Goal: Task Accomplishment & Management: Complete application form

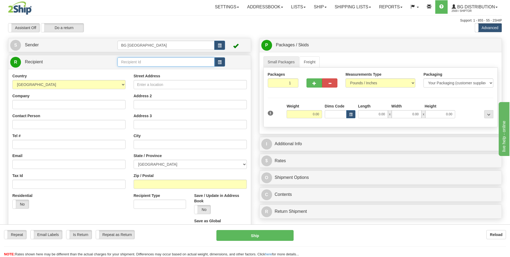
click at [150, 65] on input "text" at bounding box center [166, 61] width 97 height 9
click at [145, 68] on div "60128" at bounding box center [165, 70] width 92 height 6
type input "60128"
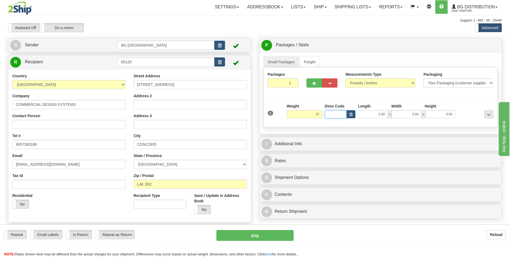
type input "15.00"
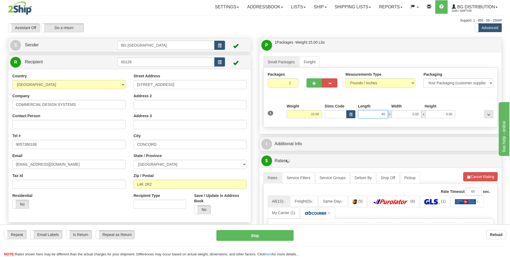
type input "40.00"
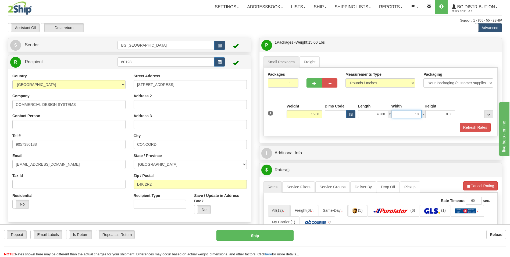
type input "10.00"
type input "5.00"
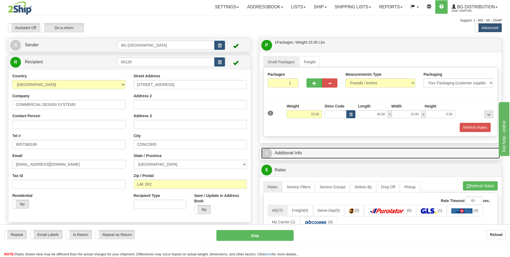
click at [286, 152] on link "I Additional Info" at bounding box center [381, 152] width 239 height 11
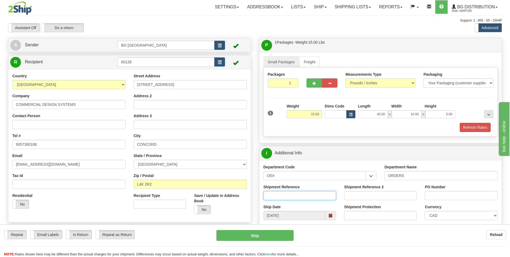
click at [274, 193] on input "Shipment Reference" at bounding box center [300, 195] width 73 height 9
type input "70185022-00"
click at [468, 199] on input "PO Number" at bounding box center [461, 195] width 73 height 9
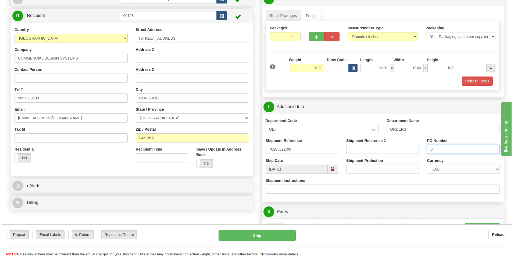
scroll to position [161, 0]
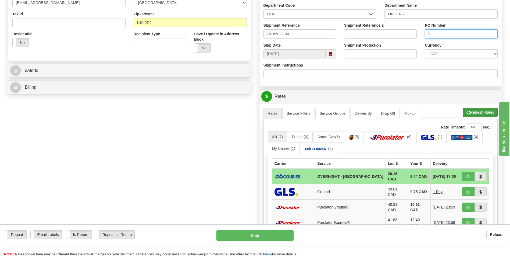
type input "0"
click at [478, 109] on button "Refresh Rates" at bounding box center [480, 112] width 35 height 9
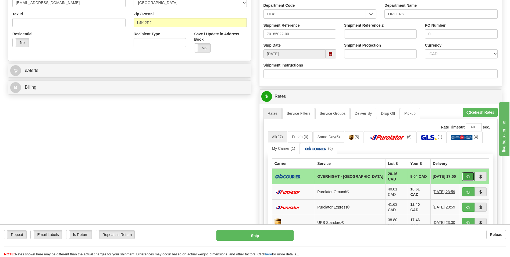
click at [471, 175] on button "button" at bounding box center [469, 176] width 12 height 9
type input "4"
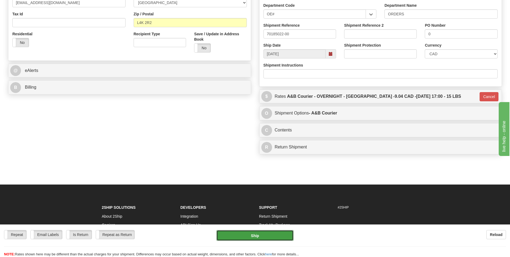
click at [227, 238] on button "Ship" at bounding box center [255, 235] width 77 height 11
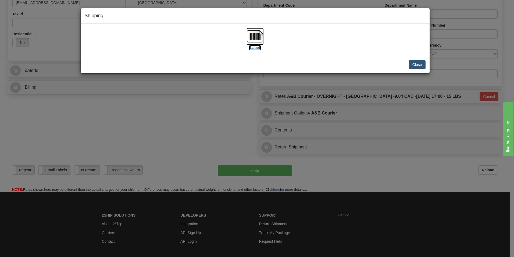
click at [248, 36] on img at bounding box center [255, 36] width 17 height 17
click at [413, 62] on button "Close" at bounding box center [417, 64] width 17 height 9
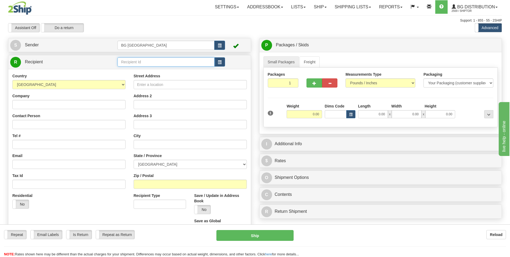
click at [156, 61] on input "text" at bounding box center [166, 61] width 97 height 9
click at [146, 68] on div "60151" at bounding box center [165, 70] width 92 height 6
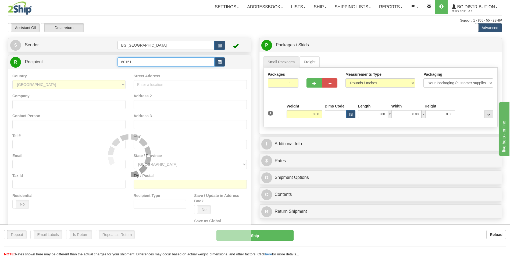
type input "60151"
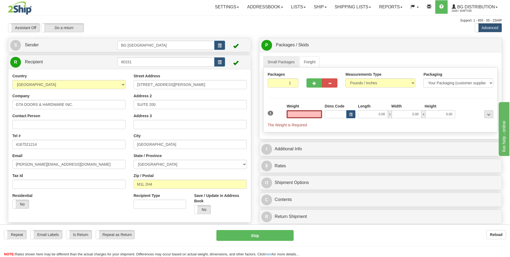
type input "0.00"
click at [313, 114] on input "0.00" at bounding box center [305, 114] width 36 height 8
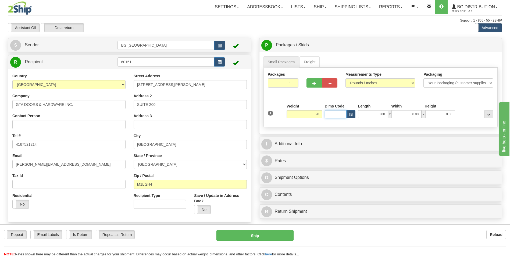
type input "20.00"
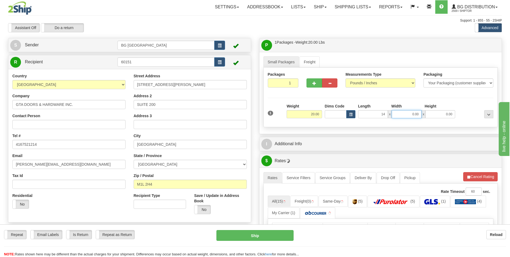
type input "14.00"
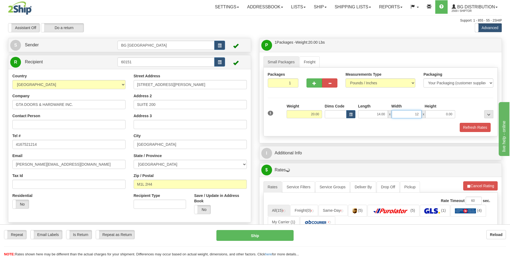
type input "12.00"
type input "10.00"
click at [316, 83] on span "button" at bounding box center [315, 83] width 4 height 3
type input "2"
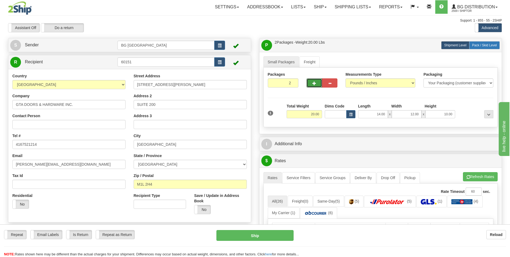
click at [488, 46] on span "Pack / Skid Level" at bounding box center [484, 45] width 25 height 4
radio input "true"
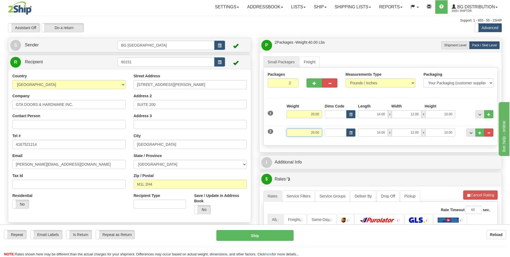
click at [307, 132] on input "20.00" at bounding box center [305, 132] width 36 height 8
type input "32.00"
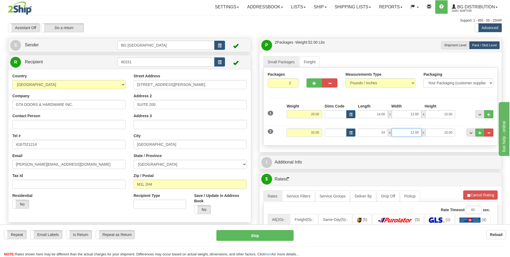
type input "24.00"
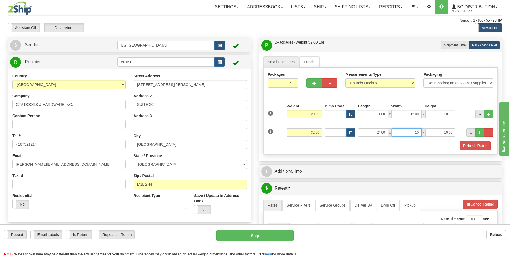
type input "10.00"
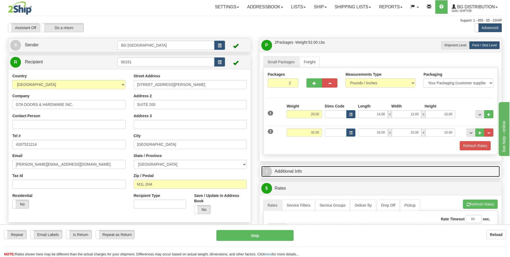
click at [305, 168] on link "I Additional Info" at bounding box center [381, 171] width 239 height 11
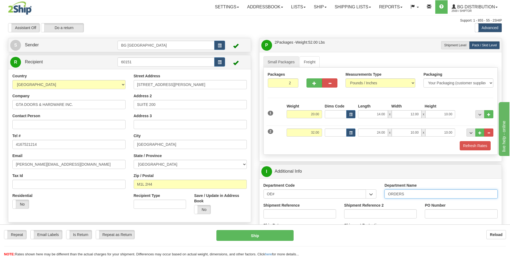
click at [419, 190] on input "ORDERS" at bounding box center [441, 193] width 113 height 9
type input "70185061-00"
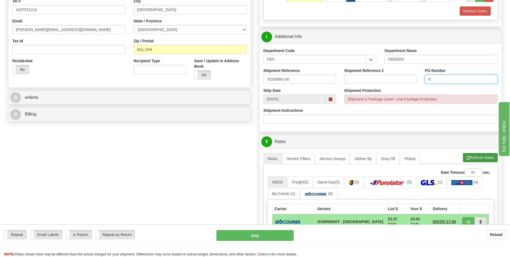
type input "0"
click at [474, 156] on button "Refresh Rates" at bounding box center [480, 157] width 35 height 9
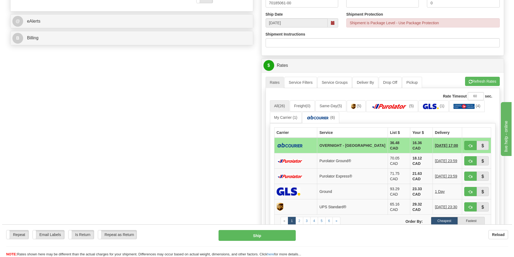
scroll to position [215, 0]
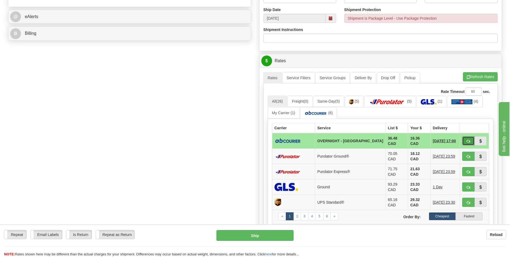
click at [468, 138] on button "button" at bounding box center [469, 140] width 12 height 9
type input "4"
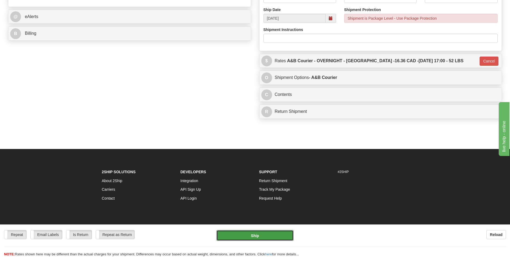
click at [252, 235] on button "Ship" at bounding box center [255, 235] width 77 height 11
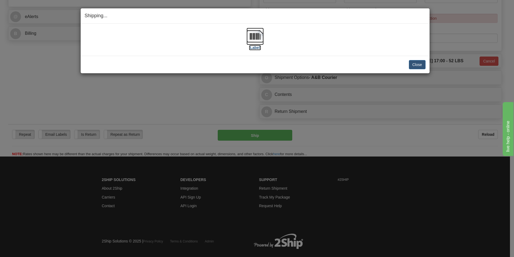
click at [257, 39] on img at bounding box center [255, 36] width 17 height 17
click at [418, 64] on button "Close" at bounding box center [417, 64] width 17 height 9
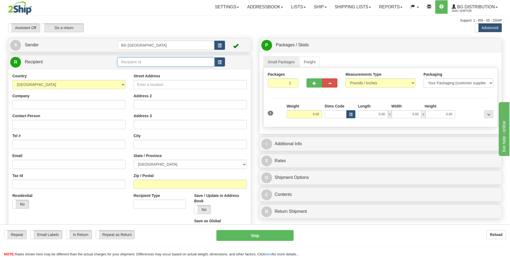
click at [131, 63] on input "text" at bounding box center [166, 61] width 97 height 9
click at [129, 70] on div "60011" at bounding box center [165, 70] width 92 height 6
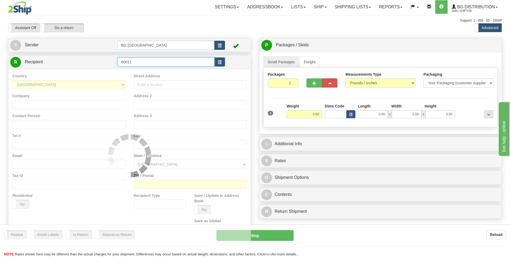
type input "60011"
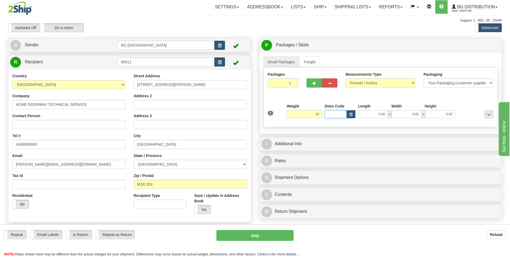
type input "10.00"
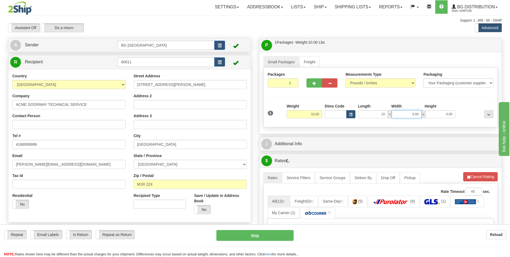
type input "15.00"
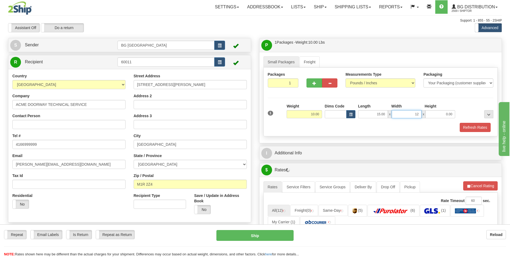
type input "12.00"
type input "5.00"
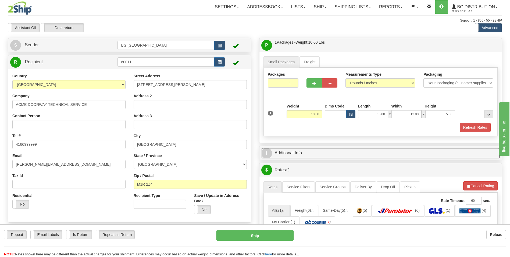
click at [306, 150] on link "I Additional Info" at bounding box center [381, 152] width 239 height 11
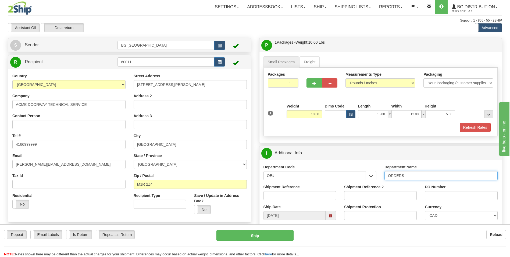
click at [417, 175] on input "ORDERS" at bounding box center [441, 175] width 113 height 9
type input "70185053-00"
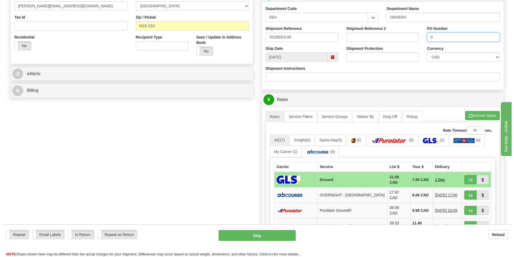
scroll to position [161, 0]
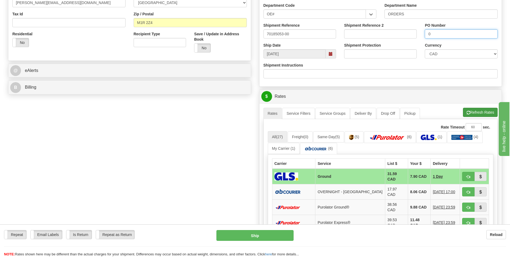
type input "0"
click at [475, 109] on button "Refresh Rates" at bounding box center [480, 112] width 35 height 9
click at [418, 192] on td "8.06 CAD" at bounding box center [419, 191] width 23 height 15
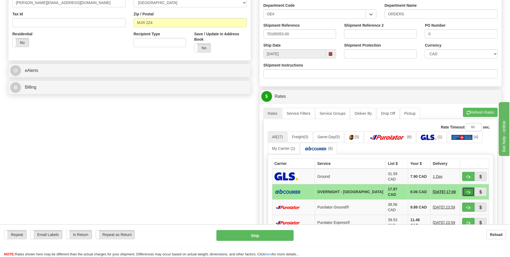
click at [467, 190] on span "button" at bounding box center [469, 191] width 4 height 3
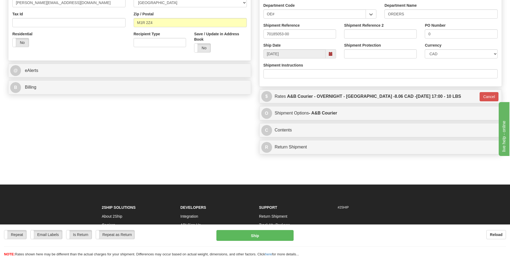
type input "4"
click at [277, 235] on button "Ship" at bounding box center [255, 235] width 77 height 11
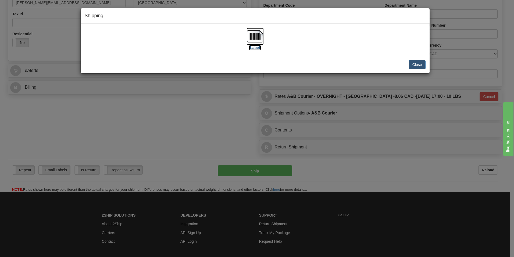
click at [252, 34] on img at bounding box center [255, 36] width 17 height 17
click at [413, 63] on button "Close" at bounding box center [417, 64] width 17 height 9
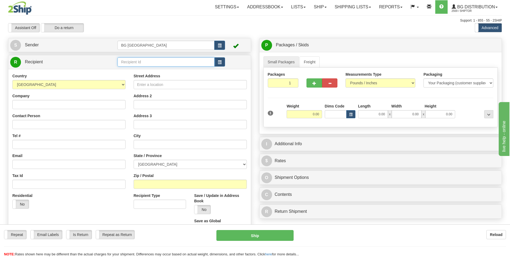
click at [124, 60] on input "text" at bounding box center [166, 61] width 97 height 9
click at [126, 72] on div "60009" at bounding box center [165, 70] width 92 height 6
type input "60009"
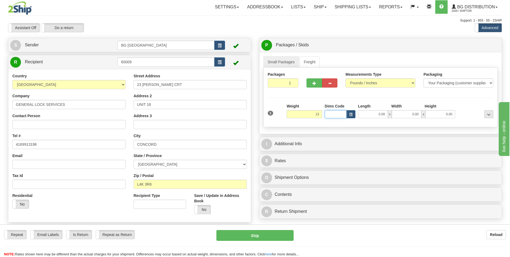
type input "13.00"
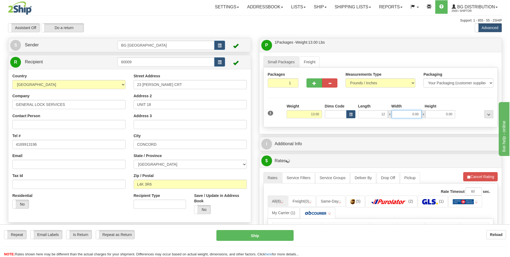
type input "12.00"
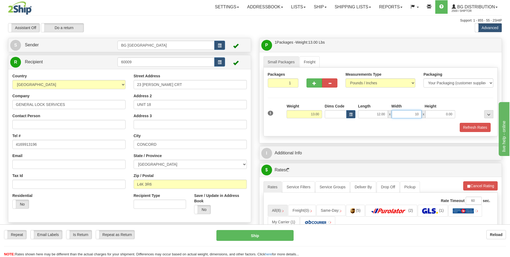
type input "10.00"
type input "9.00"
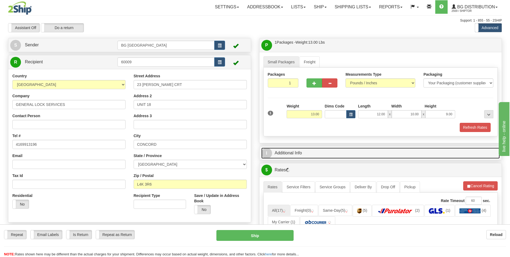
click at [316, 149] on link "I Additional Info" at bounding box center [381, 152] width 239 height 11
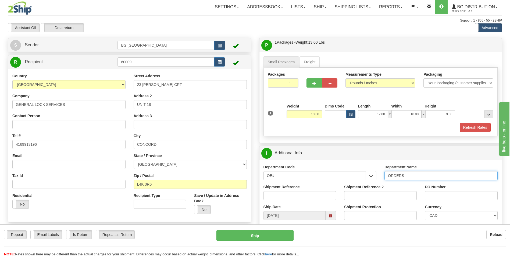
click at [416, 177] on input "ORDERS" at bounding box center [441, 175] width 113 height 9
type input "70185069-00"
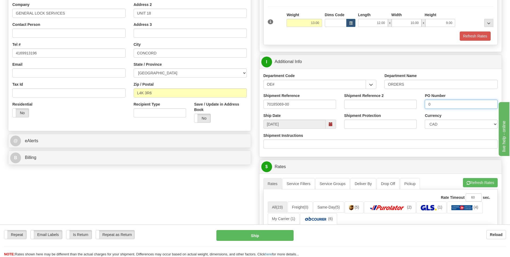
scroll to position [135, 0]
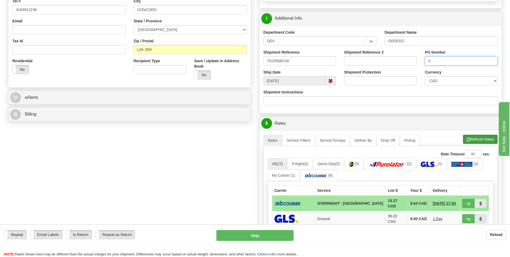
type input "0"
click at [477, 139] on button "Refresh Rates" at bounding box center [480, 139] width 35 height 9
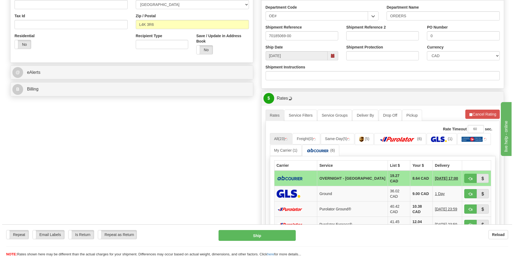
scroll to position [188, 0]
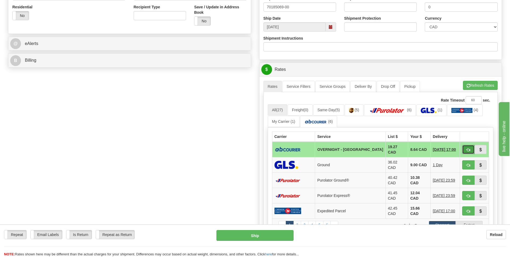
click at [467, 148] on span "button" at bounding box center [469, 149] width 4 height 3
type input "4"
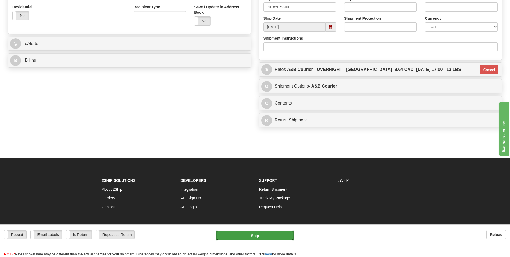
click at [258, 235] on button "Ship" at bounding box center [255, 235] width 77 height 11
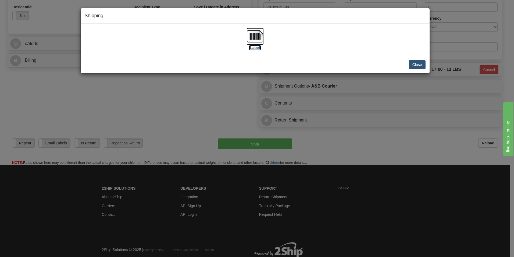
click at [251, 40] on img at bounding box center [255, 36] width 17 height 17
click at [428, 63] on div "Close Cancel Cancel Shipment and Quit Pickup Quit Pickup ONLY" at bounding box center [255, 64] width 349 height 17
click at [421, 64] on button "Close" at bounding box center [417, 64] width 17 height 9
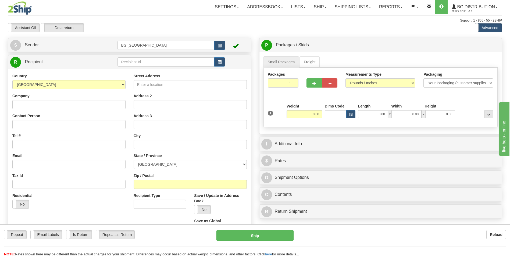
click at [152, 57] on td at bounding box center [171, 62] width 107 height 11
click at [151, 59] on input "text" at bounding box center [166, 61] width 97 height 9
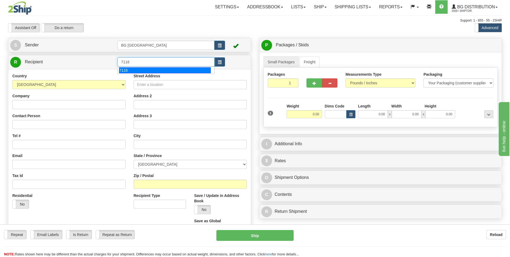
click at [139, 67] on div "7116" at bounding box center [165, 70] width 92 height 6
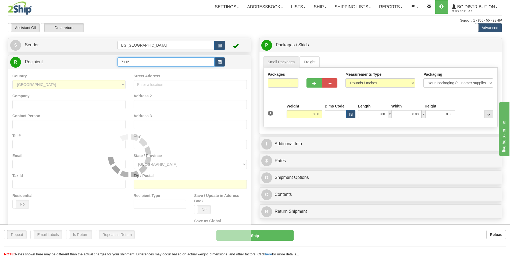
type input "7116"
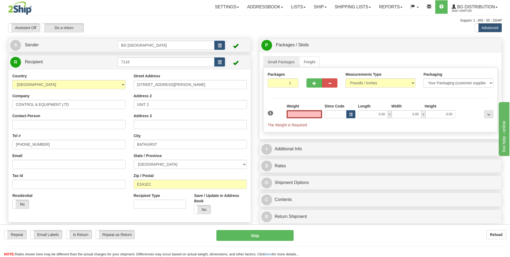
type input "0.00"
click at [90, 100] on input "CONTROL & EQUIPMENT LTD" at bounding box center [68, 104] width 113 height 9
paste input "S"
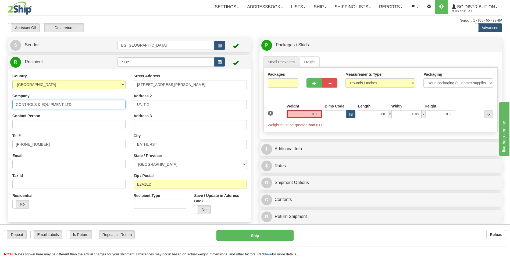
type input "CONTROLS & EQUIPMENT LTD"
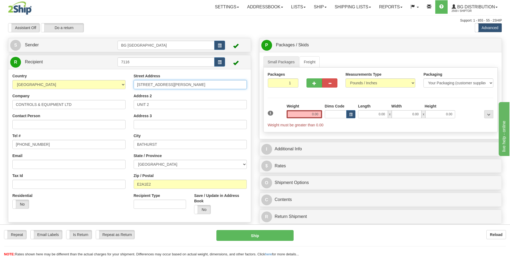
click at [157, 86] on input "339 ST PATRICK ST" at bounding box center [190, 84] width 113 height 9
paste input "175 MILLENIUM BLVD"
type input "175 MILLENIUM BLVD"
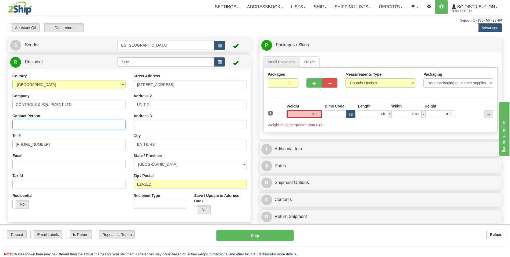
click at [80, 121] on input "Contact Person" at bounding box center [68, 124] width 113 height 9
paste input "A/S HERMAN KAMPHORST"
type input "A/S HERMAN KAMPHORST"
click at [154, 144] on input "BATHURST" at bounding box center [190, 144] width 113 height 9
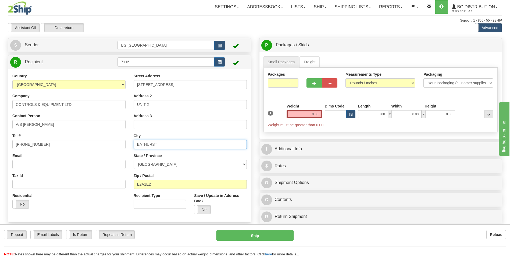
click at [154, 144] on input "BATHURST" at bounding box center [190, 144] width 113 height 9
paste input "MONCTON"
type input "MONCTON"
click at [161, 102] on input "UNIT 2" at bounding box center [190, 104] width 113 height 9
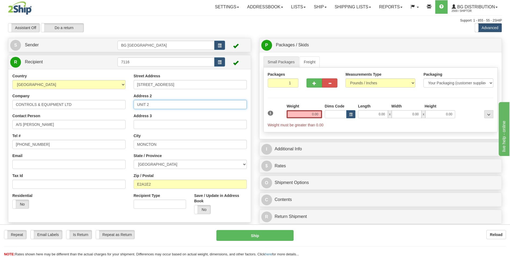
click at [161, 102] on input "UNIT 2" at bounding box center [190, 104] width 113 height 9
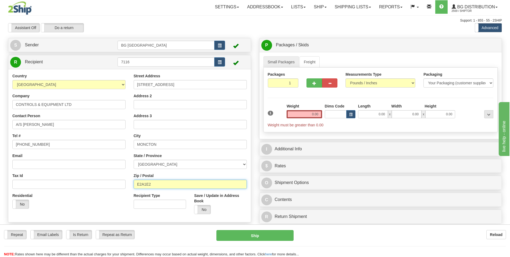
click at [160, 180] on input "E2A1E2" at bounding box center [190, 183] width 113 height 9
paste input "1E 2G7"
type input "E1E 2G7"
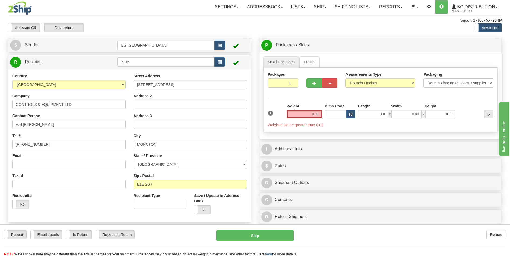
click at [57, 136] on div "Tel # 506-545-6291" at bounding box center [68, 141] width 113 height 16
click at [54, 142] on input "506-545-6291" at bounding box center [68, 144] width 113 height 9
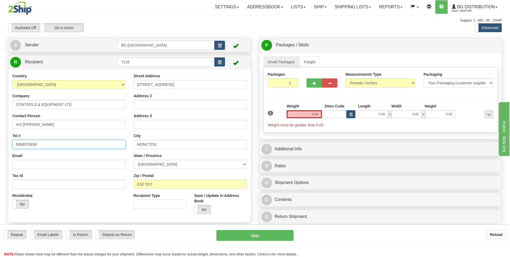
type input "5068578836"
click at [296, 116] on input "0.00" at bounding box center [305, 114] width 36 height 8
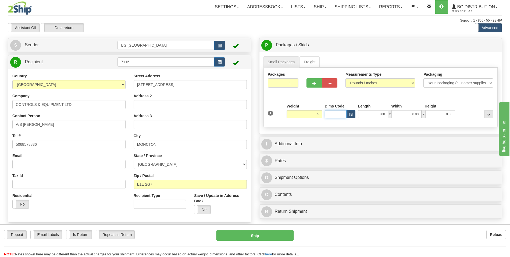
type input "5.00"
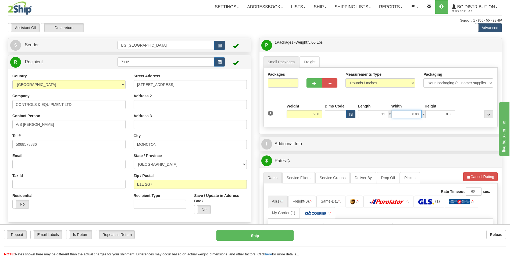
type input "11.00"
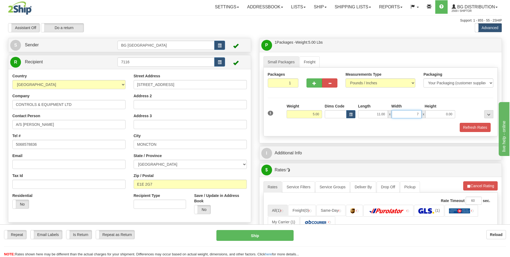
type input "7.00"
click at [301, 161] on div "P Packages / Skids 1 Packages - Weight: 5.00 Lbs 1 Skids - Weight: NaN Lbs Ship…" at bounding box center [380, 205] width 251 height 334
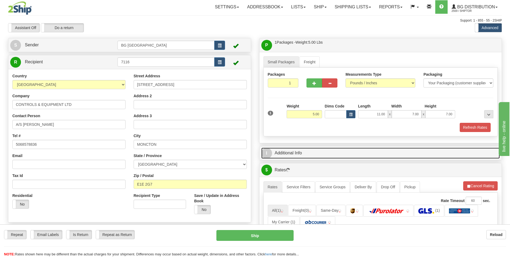
click at [302, 157] on link "I Additional Info" at bounding box center [381, 152] width 239 height 11
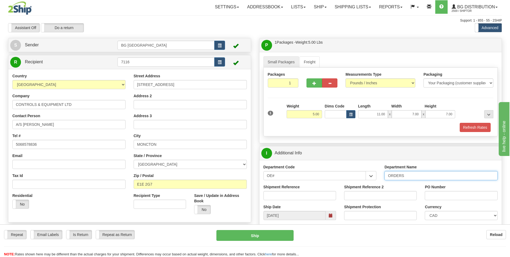
click at [409, 177] on input "ORDERS" at bounding box center [441, 175] width 113 height 9
type input "70185063-00"
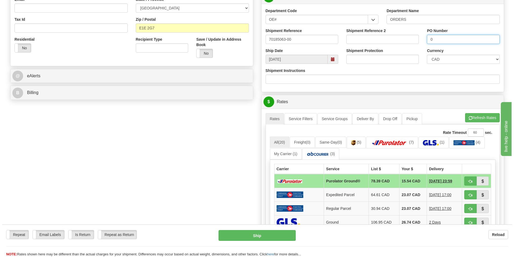
scroll to position [161, 0]
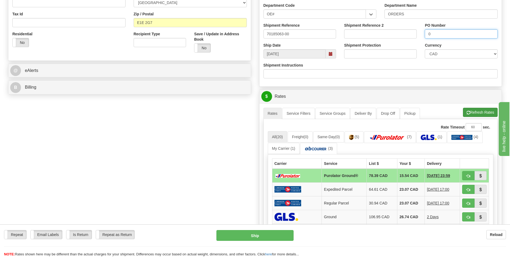
type input "0"
click at [477, 114] on button "Refresh Rates" at bounding box center [480, 112] width 35 height 9
click at [469, 177] on span "button" at bounding box center [469, 175] width 4 height 3
type input "260"
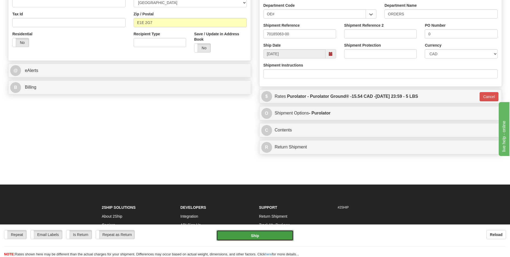
click at [273, 232] on button "Ship" at bounding box center [255, 235] width 77 height 11
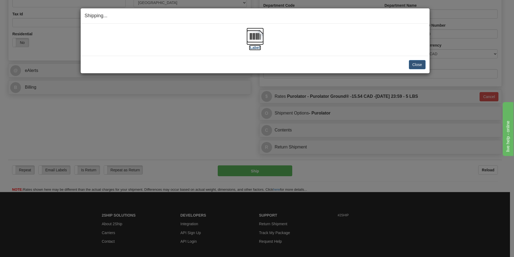
click at [250, 37] on img at bounding box center [255, 36] width 17 height 17
click at [419, 63] on button "Close" at bounding box center [417, 64] width 17 height 9
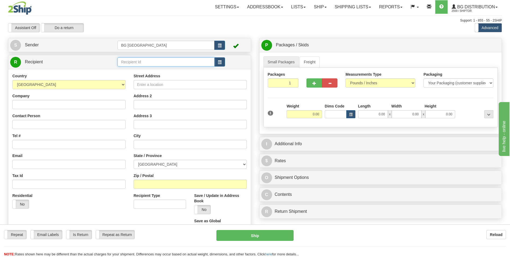
click at [147, 63] on input "text" at bounding box center [166, 61] width 97 height 9
click at [138, 68] on div "60353" at bounding box center [165, 70] width 92 height 6
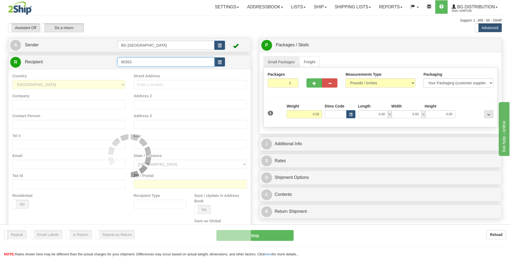
type input "60353"
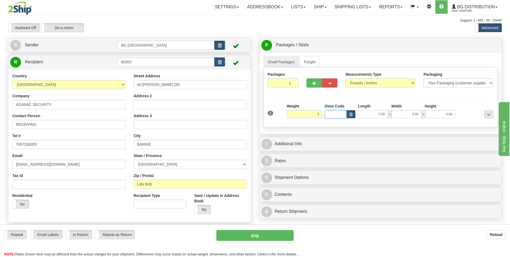
type input "3.00"
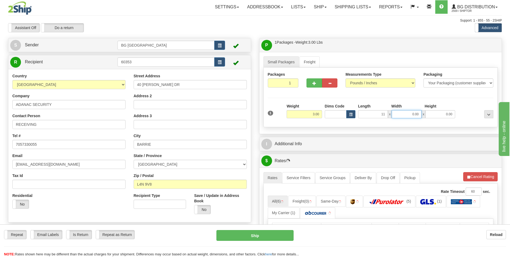
type input "11.00"
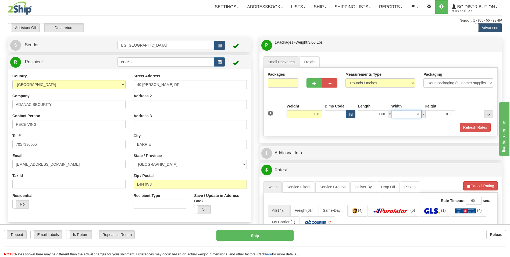
type input "9.00"
type input "3.00"
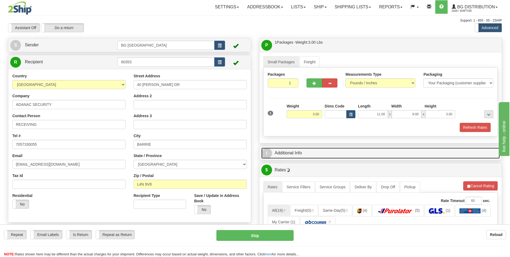
click at [301, 158] on link "I Additional Info" at bounding box center [381, 152] width 239 height 11
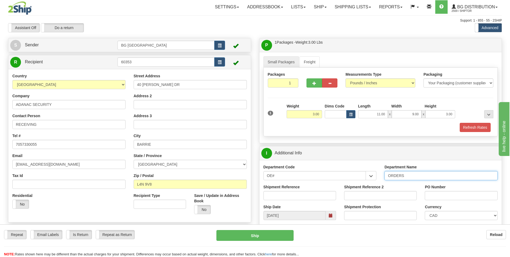
click at [419, 177] on input "ORDERS" at bounding box center [441, 175] width 113 height 9
type input "70182526-00"
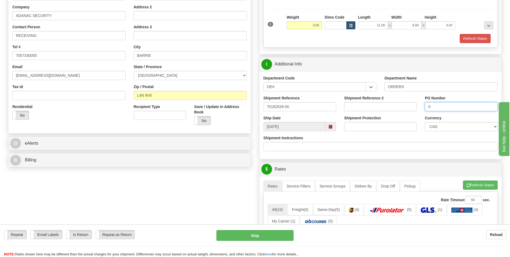
scroll to position [135, 0]
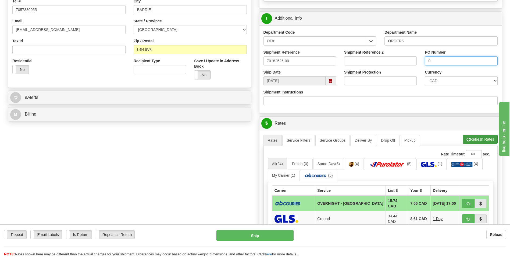
type input "0"
click at [464, 136] on button "Refresh Rates" at bounding box center [480, 139] width 35 height 9
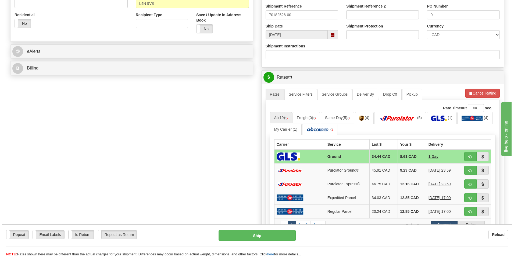
scroll to position [188, 0]
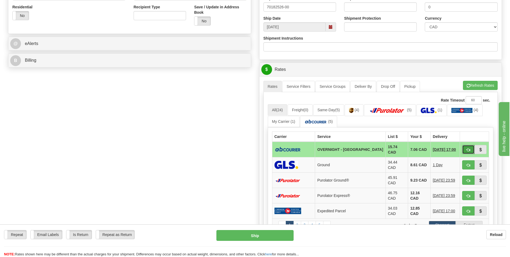
click at [464, 146] on button "button" at bounding box center [469, 149] width 12 height 9
type input "4"
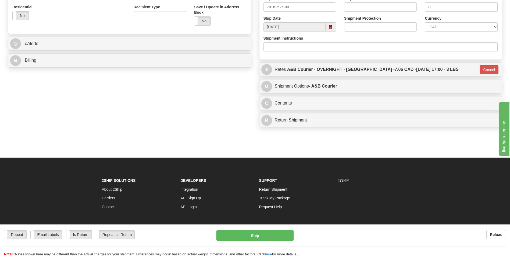
click at [274, 229] on div "Repeat Repeat Email Labels Email Labels Edit Is Return Is Return Repeat as Retu…" at bounding box center [255, 240] width 510 height 33
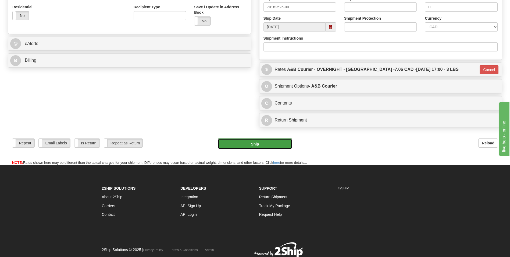
click at [256, 141] on button "Ship" at bounding box center [255, 143] width 74 height 11
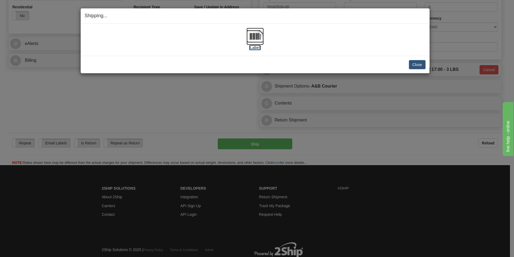
click at [260, 33] on img at bounding box center [255, 36] width 17 height 17
click at [410, 64] on button "Close" at bounding box center [417, 64] width 17 height 9
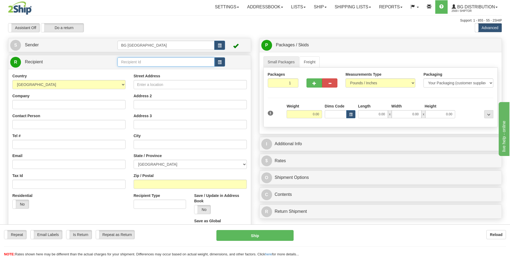
click at [177, 58] on input "text" at bounding box center [166, 61] width 97 height 9
click at [163, 67] on div "60419" at bounding box center [165, 70] width 92 height 6
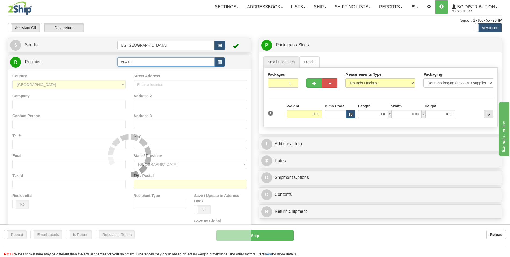
type input "60419"
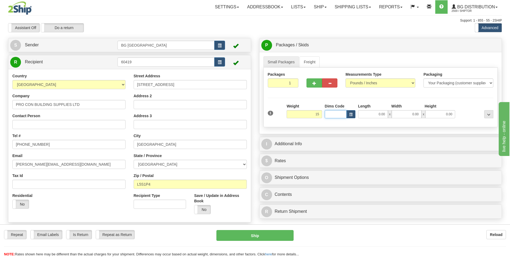
type input "15.00"
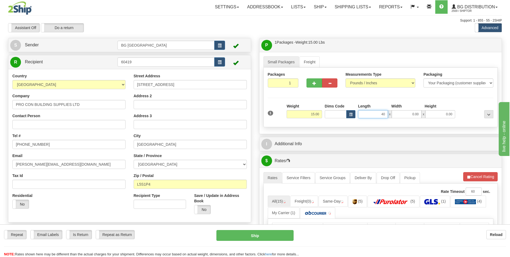
type input "40.00"
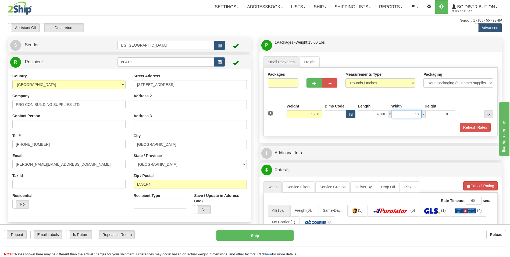
type input "10.00"
type input "5.00"
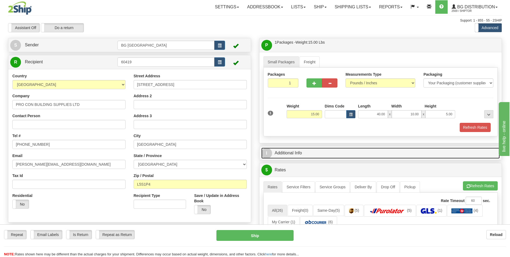
click at [321, 152] on link "I Additional Info" at bounding box center [381, 152] width 239 height 11
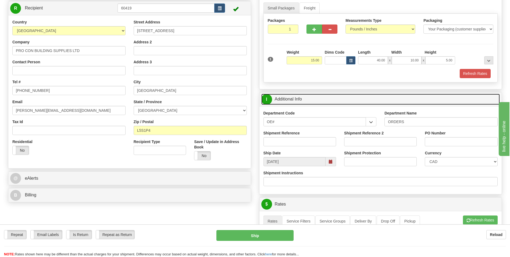
scroll to position [81, 0]
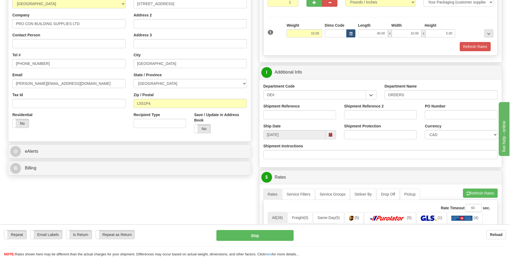
click at [269, 110] on div "Shipment Reference" at bounding box center [300, 111] width 73 height 16
click at [268, 111] on input "Shipment Reference" at bounding box center [300, 114] width 73 height 9
type input "70183941-00"
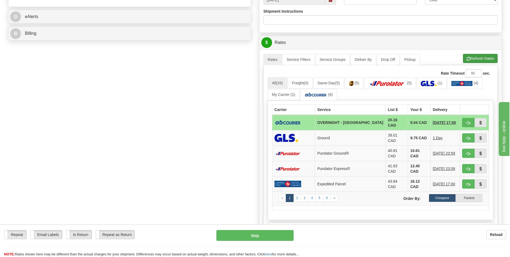
type input "0"
click at [465, 59] on button "Refresh Rates" at bounding box center [480, 58] width 35 height 9
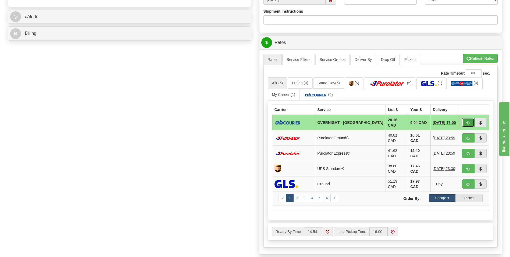
click at [465, 122] on button "button" at bounding box center [469, 122] width 12 height 9
type input "4"
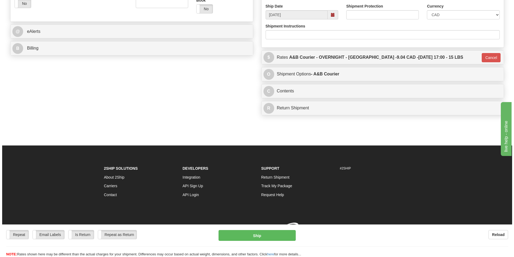
scroll to position [208, 0]
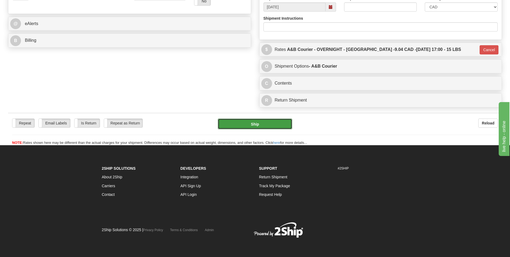
click at [252, 125] on button "Ship" at bounding box center [255, 123] width 74 height 11
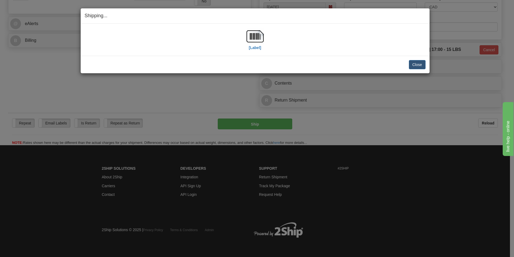
click at [265, 35] on div "[Label]" at bounding box center [255, 40] width 341 height 24
click at [261, 37] on img at bounding box center [255, 36] width 17 height 17
click at [415, 62] on button "Close" at bounding box center [417, 64] width 17 height 9
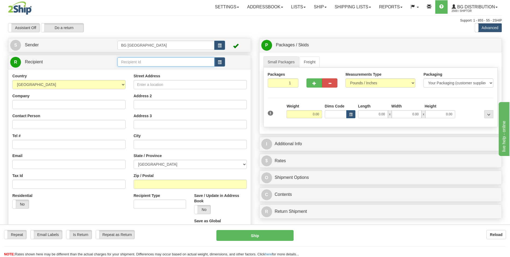
click at [134, 64] on input "text" at bounding box center [166, 61] width 97 height 9
click at [134, 70] on div "60399" at bounding box center [165, 70] width 92 height 6
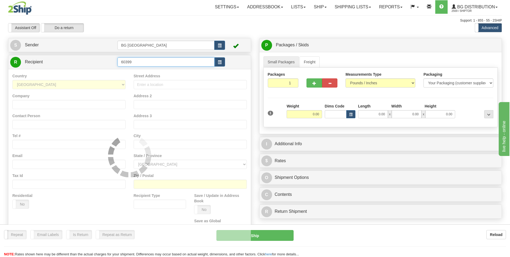
type input "60399"
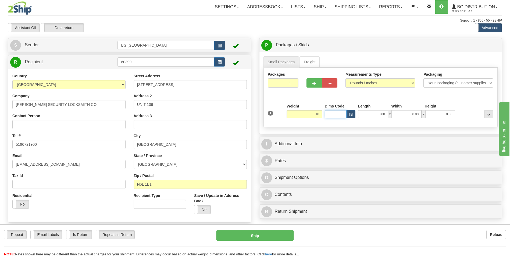
type input "10.00"
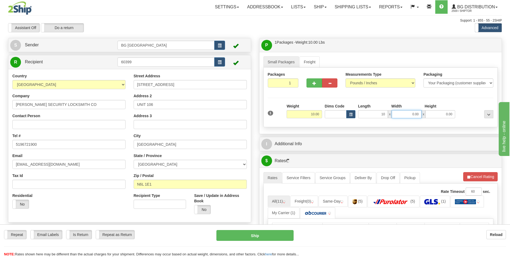
type input "10.00"
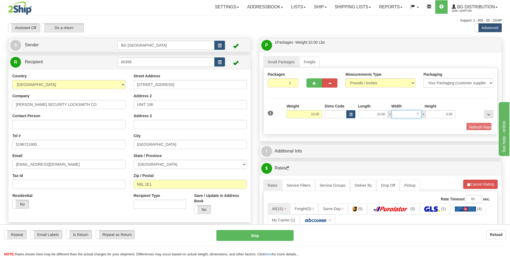
type input "7.00"
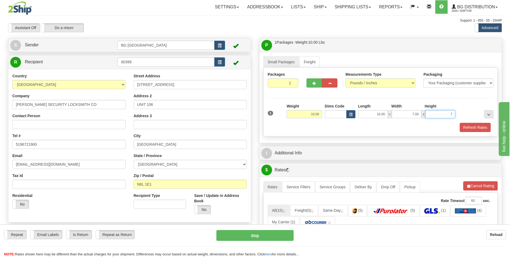
type input "7.00"
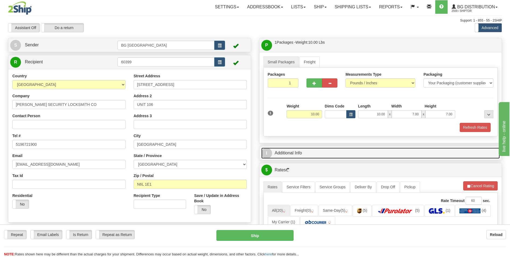
click at [301, 151] on link "I Additional Info" at bounding box center [381, 152] width 239 height 11
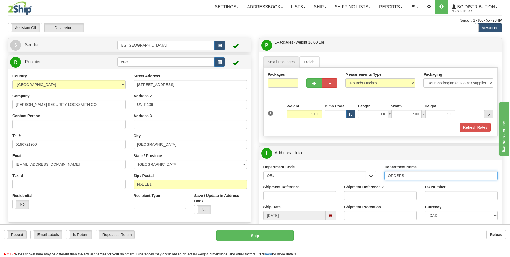
click at [421, 177] on input "ORDERS" at bounding box center [441, 175] width 113 height 9
type input "70185090-00"
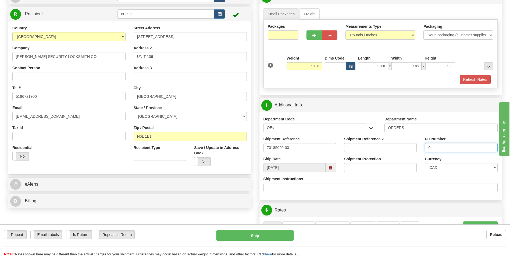
scroll to position [108, 0]
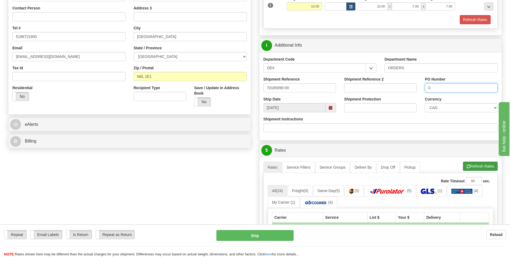
type input "0"
click at [477, 167] on button "Refresh Rates" at bounding box center [480, 165] width 35 height 9
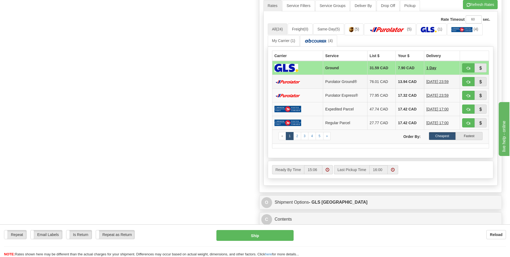
click at [405, 80] on td "13.94 CAD" at bounding box center [410, 82] width 28 height 14
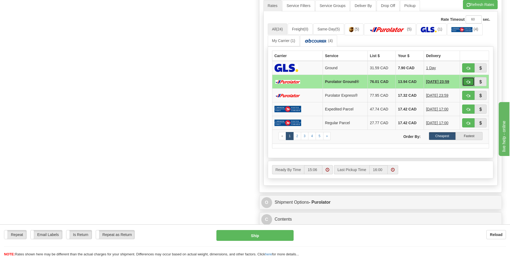
click at [470, 83] on span "button" at bounding box center [469, 81] width 4 height 3
type input "260"
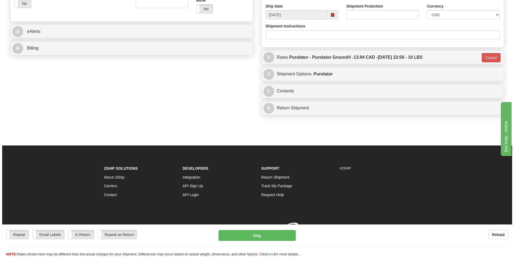
scroll to position [208, 0]
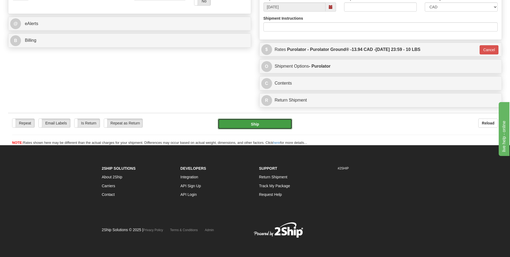
click at [258, 118] on button "Ship" at bounding box center [255, 123] width 74 height 11
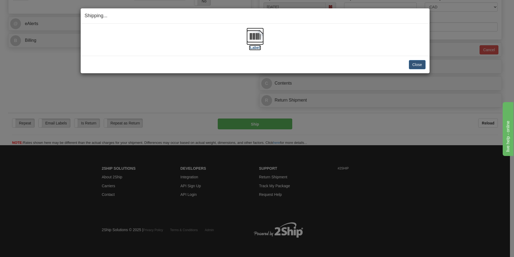
click at [258, 34] on img at bounding box center [255, 36] width 17 height 17
click at [418, 62] on button "Close" at bounding box center [417, 64] width 17 height 9
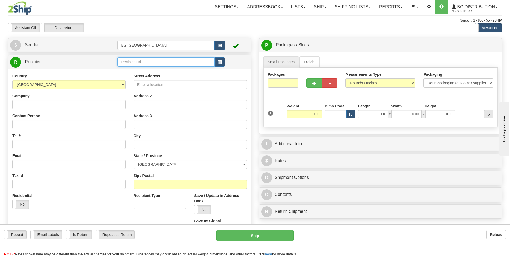
click at [140, 60] on input "text" at bounding box center [166, 61] width 97 height 9
click at [136, 67] on div "60646" at bounding box center [165, 70] width 92 height 6
type input "60646"
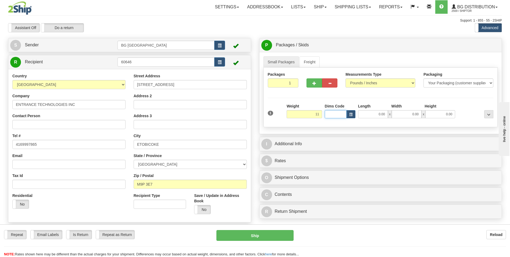
type input "11.00"
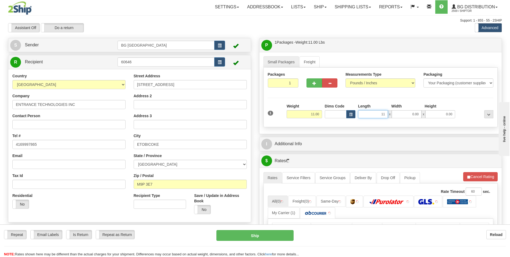
type input "11.00"
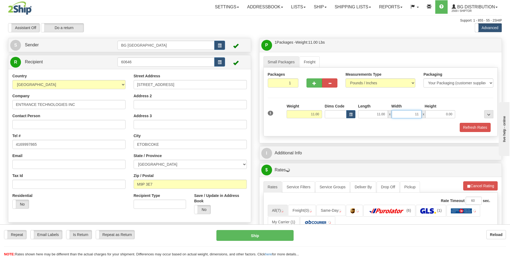
type input "11.00"
type input "9.00"
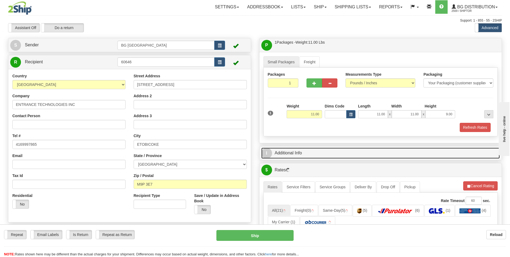
click at [304, 154] on link "I Additional Info" at bounding box center [381, 152] width 239 height 11
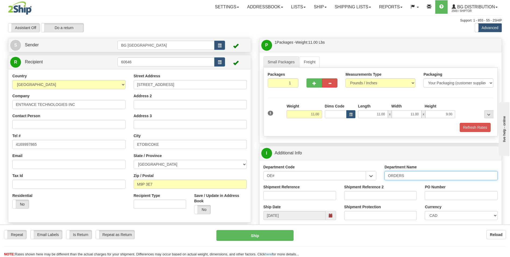
click at [430, 174] on input "ORDERS" at bounding box center [441, 175] width 113 height 9
type input "70184889-00"
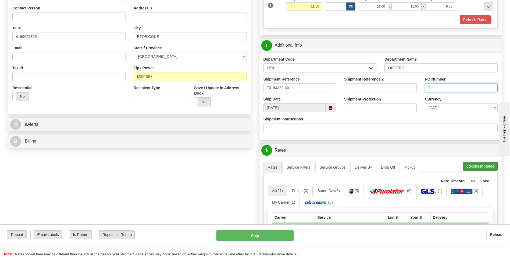
type input "0"
click at [468, 166] on span "button" at bounding box center [469, 166] width 4 height 3
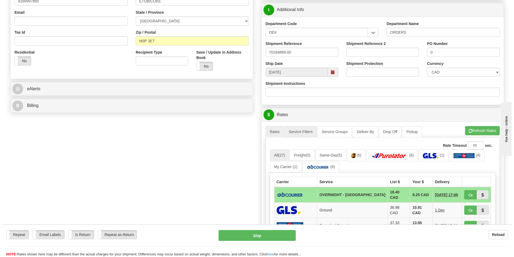
scroll to position [188, 0]
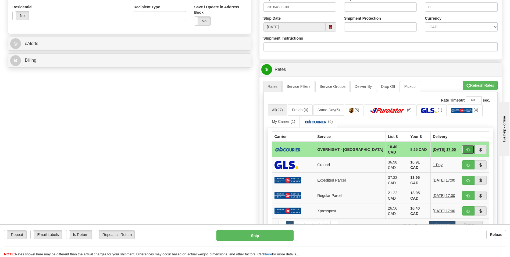
click at [463, 147] on button "button" at bounding box center [469, 149] width 12 height 9
type input "4"
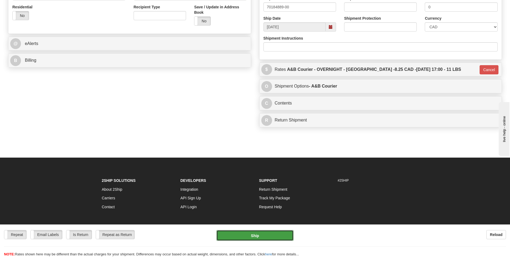
click at [271, 235] on button "Ship" at bounding box center [255, 235] width 77 height 11
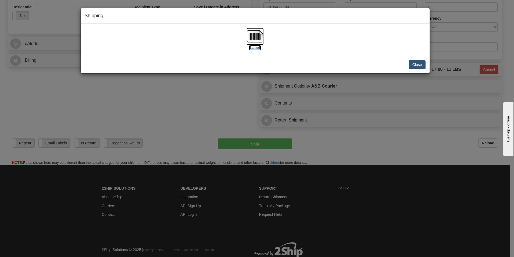
click at [256, 34] on img at bounding box center [255, 36] width 17 height 17
click at [410, 67] on button "Close" at bounding box center [417, 64] width 17 height 9
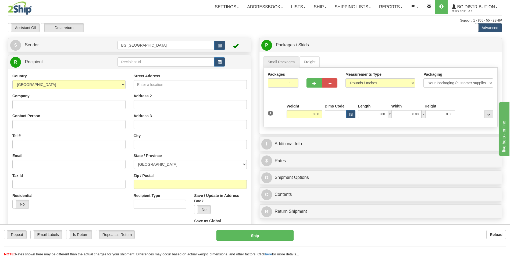
click at [150, 57] on td at bounding box center [171, 62] width 107 height 11
click at [149, 61] on input "text" at bounding box center [166, 61] width 97 height 9
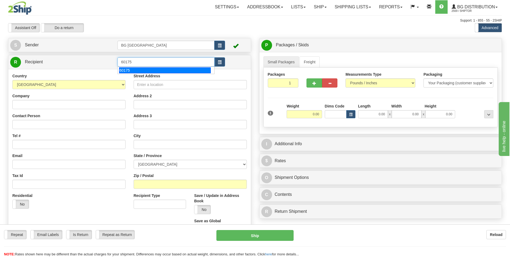
click at [138, 68] on div "60175" at bounding box center [165, 70] width 92 height 6
type input "60175"
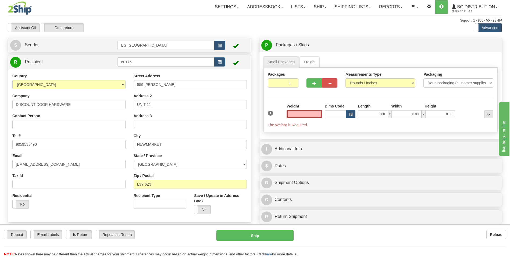
type input "0.00"
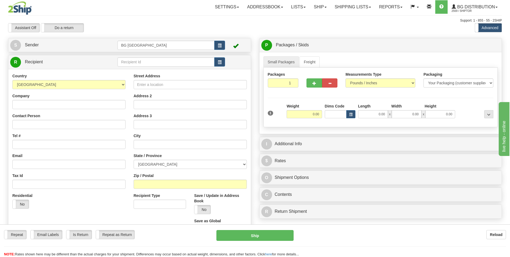
click at [175, 67] on td at bounding box center [171, 62] width 107 height 11
click at [175, 62] on input "text" at bounding box center [166, 61] width 97 height 9
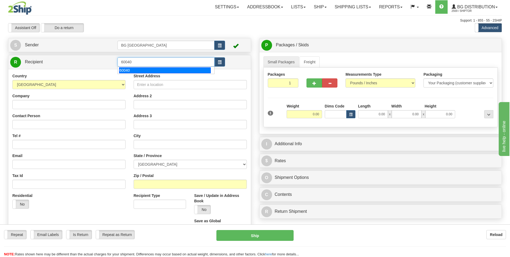
click at [157, 71] on div "60040" at bounding box center [165, 70] width 92 height 6
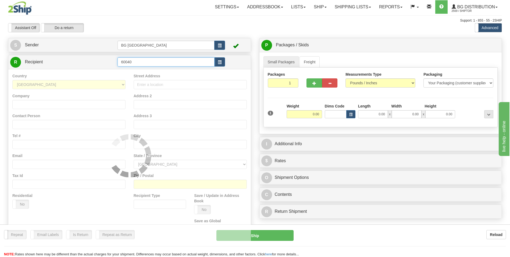
type input "60040"
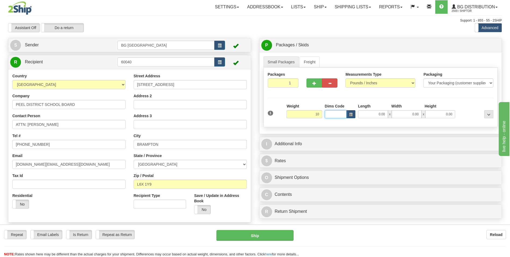
type input "10.00"
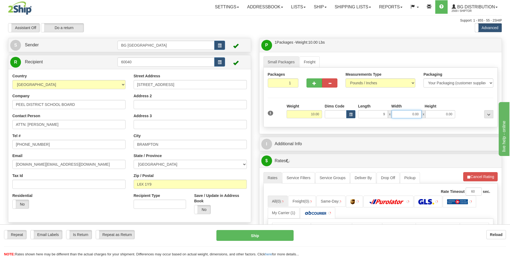
type input "9.00"
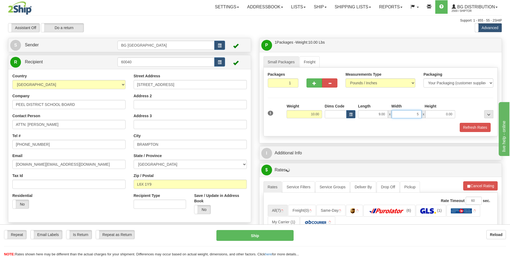
type input "5.00"
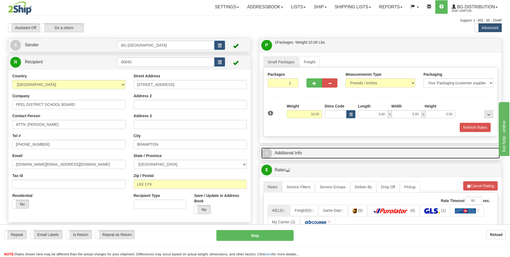
click at [296, 147] on link "I Additional Info" at bounding box center [381, 152] width 239 height 11
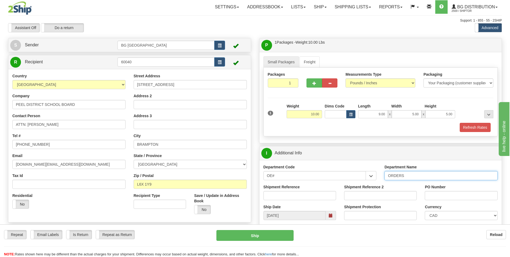
click at [415, 176] on input "ORDERS" at bounding box center [441, 175] width 113 height 9
type input "70184720-02"
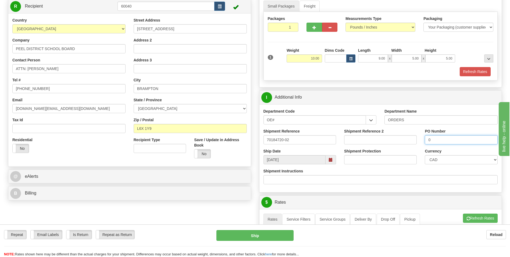
scroll to position [108, 0]
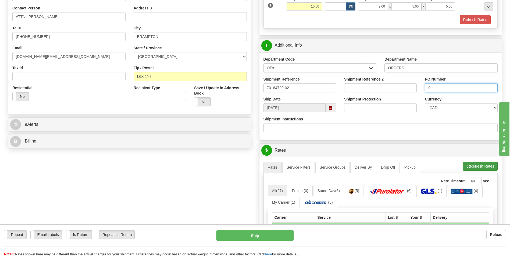
type input "0"
click at [485, 169] on button "Refresh Rates" at bounding box center [480, 165] width 35 height 9
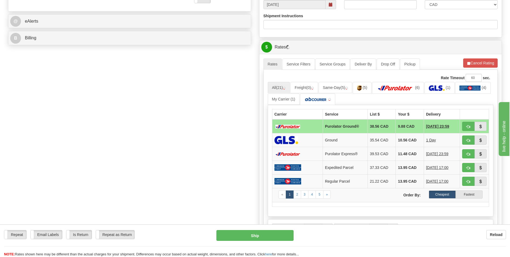
scroll to position [215, 0]
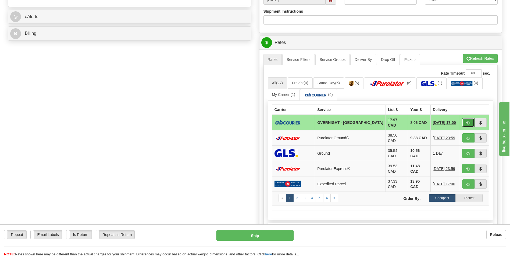
click at [470, 121] on span "button" at bounding box center [469, 122] width 4 height 3
type input "4"
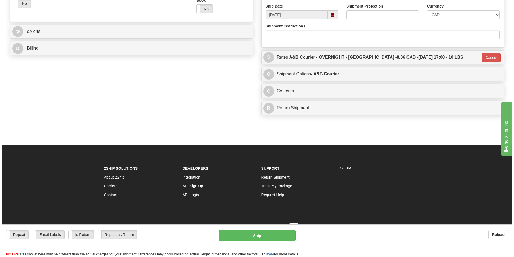
scroll to position [208, 0]
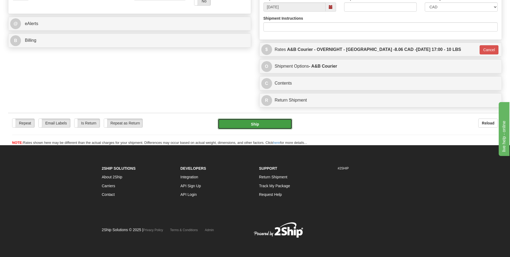
click at [252, 125] on button "Ship" at bounding box center [255, 123] width 74 height 11
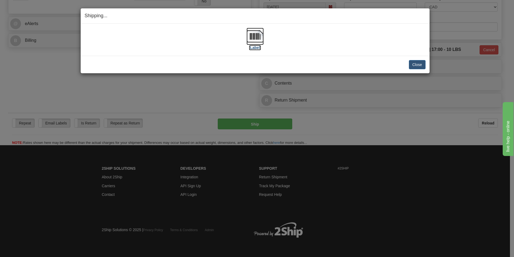
click at [253, 33] on img at bounding box center [255, 36] width 17 height 17
click at [411, 64] on button "Close" at bounding box center [417, 64] width 17 height 9
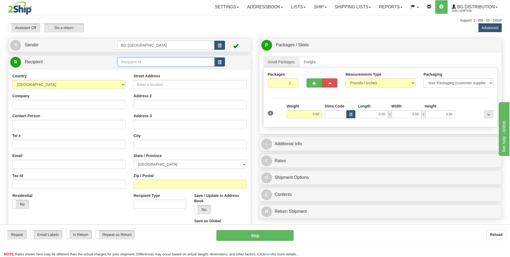
click at [148, 66] on input "text" at bounding box center [166, 61] width 97 height 9
click at [146, 72] on div "60582" at bounding box center [165, 70] width 92 height 6
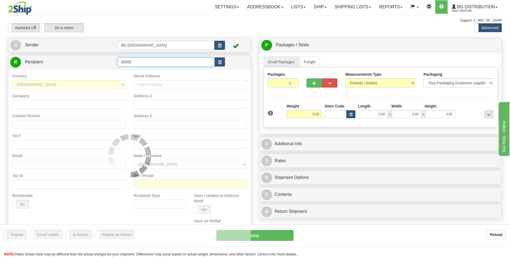
type input "60582"
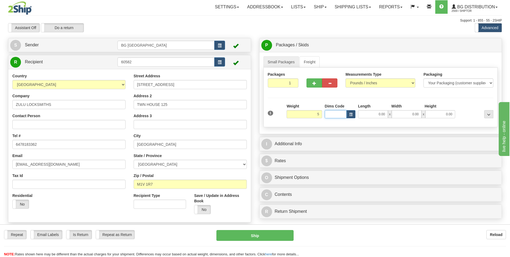
type input "5.00"
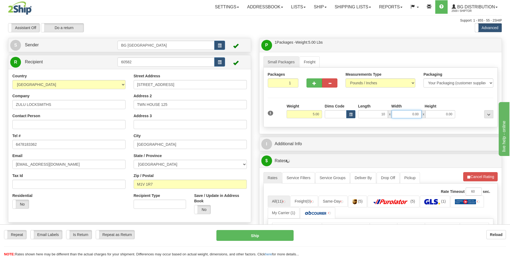
type input "10.00"
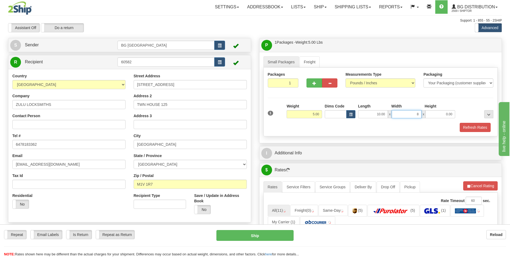
type input "8.00"
type input "5.00"
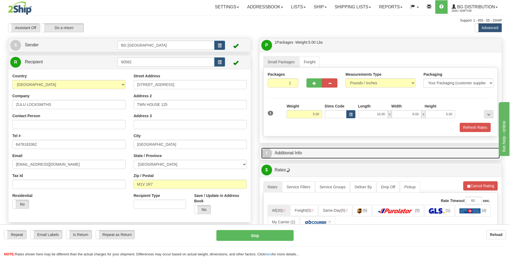
click at [290, 154] on link "I Additional Info" at bounding box center [381, 152] width 239 height 11
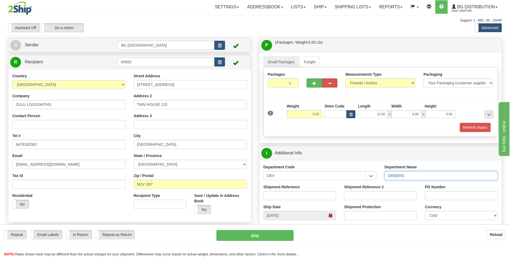
click at [425, 174] on input "ORDERS" at bounding box center [441, 175] width 113 height 9
type input "70184783-00"
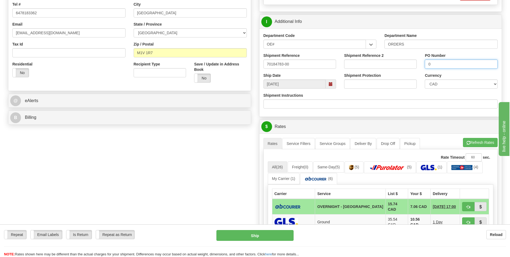
scroll to position [135, 0]
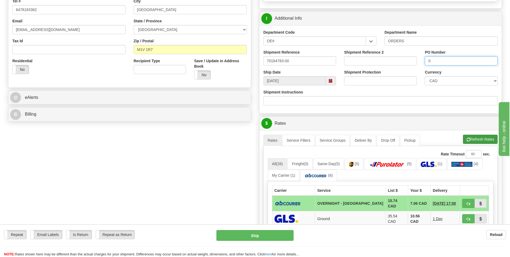
type input "0"
click at [467, 138] on span "button" at bounding box center [469, 139] width 4 height 3
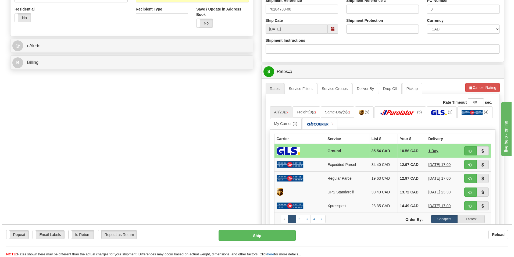
scroll to position [188, 0]
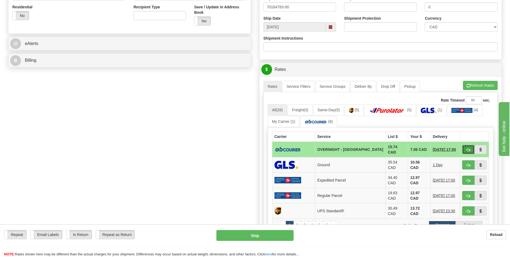
click at [464, 146] on button "button" at bounding box center [469, 149] width 12 height 9
type input "4"
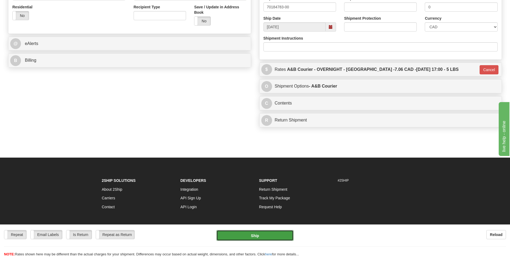
click at [257, 232] on button "Ship" at bounding box center [255, 235] width 77 height 11
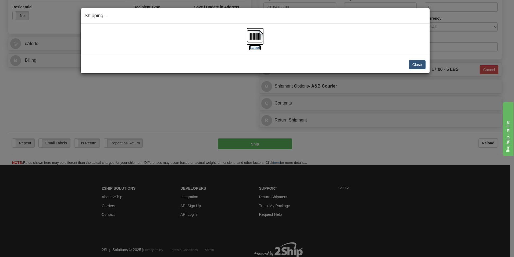
click at [263, 34] on img at bounding box center [255, 36] width 17 height 17
click at [409, 64] on div "Close Cancel" at bounding box center [255, 64] width 341 height 9
click at [412, 63] on button "Close" at bounding box center [417, 64] width 17 height 9
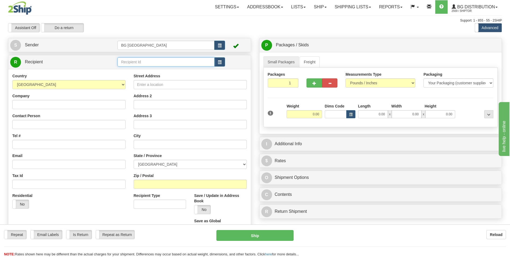
click at [123, 61] on input "text" at bounding box center [166, 61] width 97 height 9
click at [126, 73] on div "60175" at bounding box center [165, 70] width 92 height 6
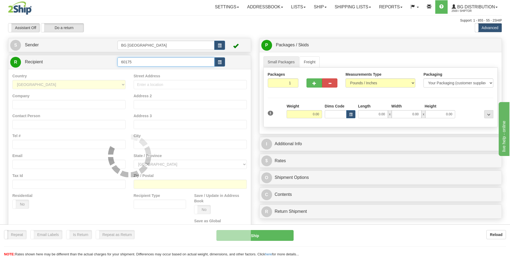
type input "60175"
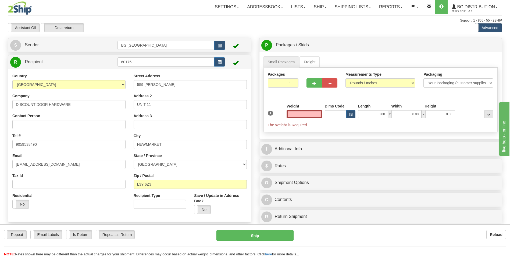
type input "0.00"
click at [81, 105] on input "DISCOUNT DOOR HARDWARE" at bounding box center [68, 104] width 113 height 9
paste input "CENTRE DE CANTE COMMUNAUTAI"
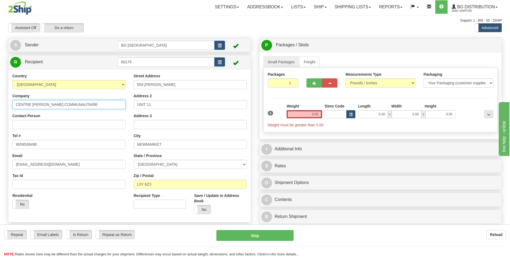
type input "CENTRE DE CANTE COMMUNAUTAIRE"
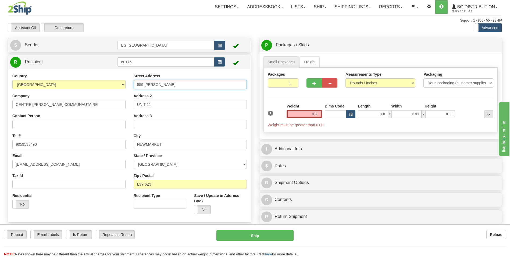
click at [172, 87] on input "559 STEVEN CRT" at bounding box center [190, 84] width 113 height 9
paste input "1320 BARTON STREET WEST"
type input "1320 BARTON STREET WEST"
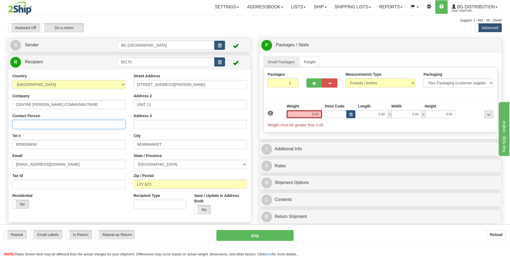
click at [65, 126] on input "Contact Person" at bounding box center [68, 124] width 113 height 9
paste input "ATTN DEBBIE SIMS"
type input "ATTN DEBBIE SIMS"
click at [165, 145] on input "NEWMARKET" at bounding box center [190, 144] width 113 height 9
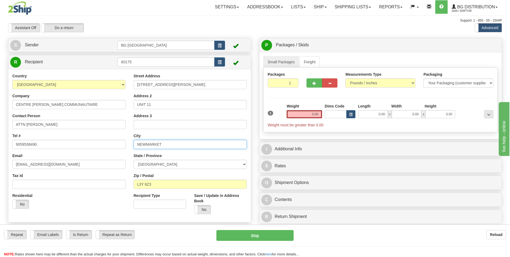
paste input "HAMILTON"
type input "HAMILTON"
click at [158, 184] on input "L3Y 6Z3" at bounding box center [190, 183] width 113 height 9
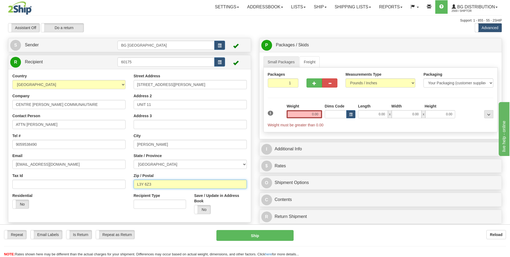
paste input "8H 2W1"
type input "L8H 2W1"
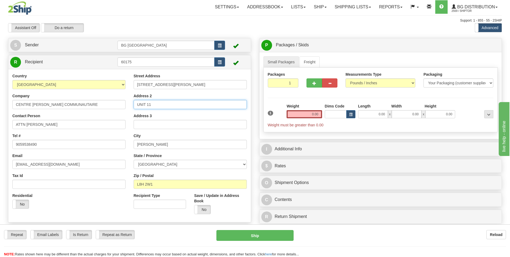
click at [154, 100] on input "UNIT 11" at bounding box center [190, 104] width 113 height 9
click at [302, 116] on input "0.00" at bounding box center [305, 114] width 36 height 8
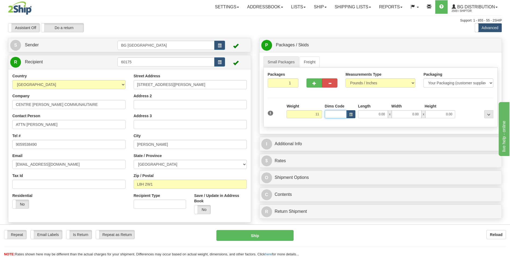
type input "11.00"
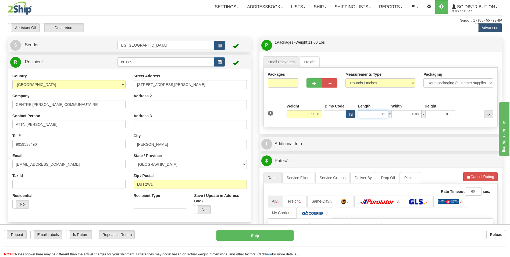
type input "11.00"
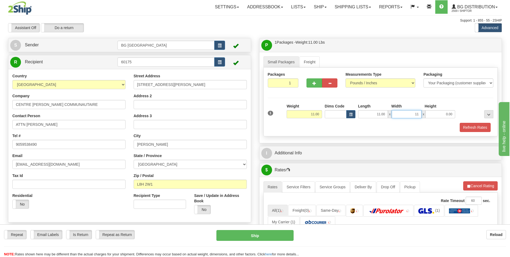
type input "11.00"
type input "10.00"
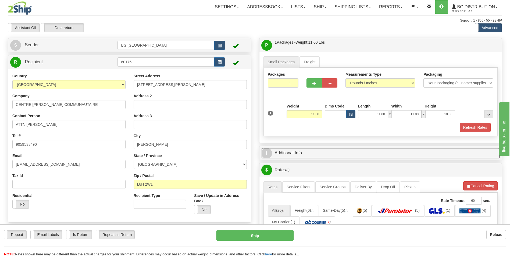
click at [304, 148] on link "I Additional Info" at bounding box center [381, 152] width 239 height 11
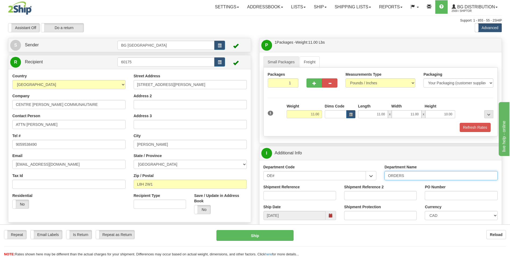
click at [416, 172] on input "ORDERS" at bounding box center [441, 175] width 113 height 9
type input "70184681-00"
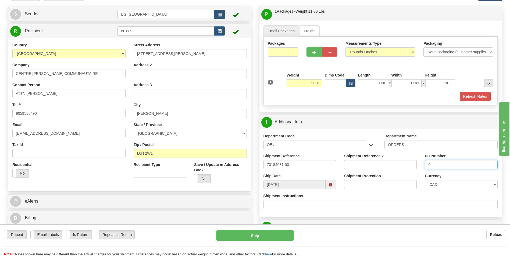
scroll to position [81, 0]
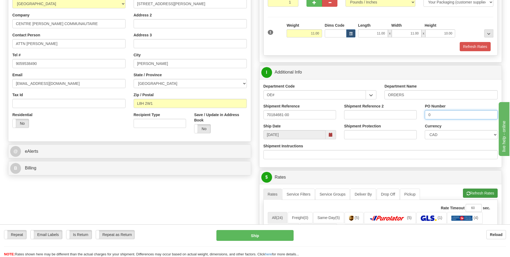
type input "0"
click at [486, 195] on button "Refresh Rates" at bounding box center [480, 192] width 35 height 9
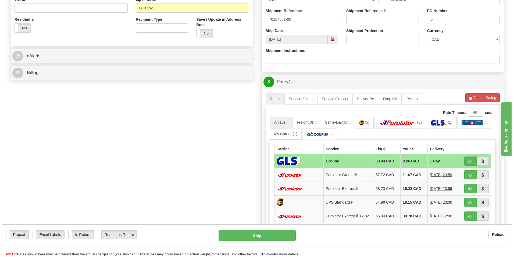
scroll to position [188, 0]
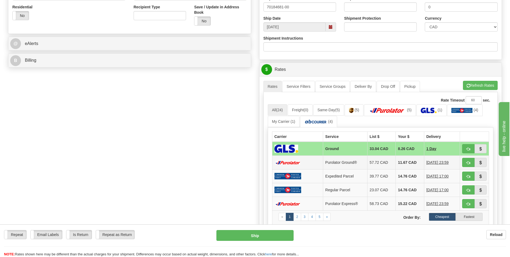
click at [396, 158] on td "11.67 CAD" at bounding box center [410, 163] width 28 height 14
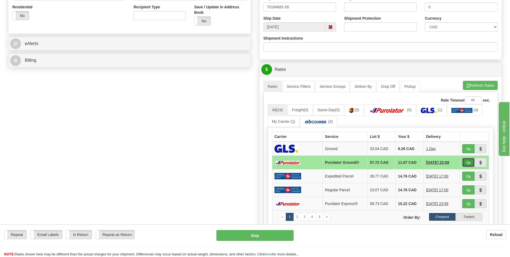
click at [470, 161] on span "button" at bounding box center [469, 162] width 4 height 3
type input "260"
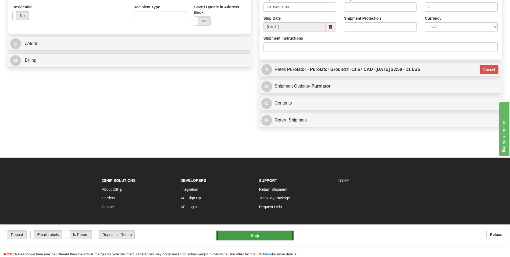
click at [274, 234] on button "Ship" at bounding box center [255, 235] width 77 height 11
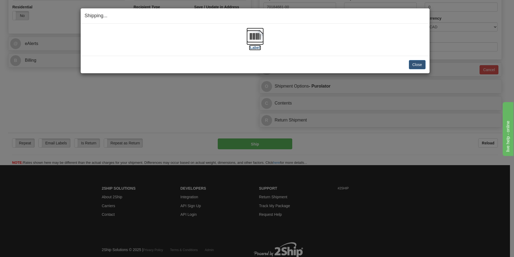
click img
click button "Close"
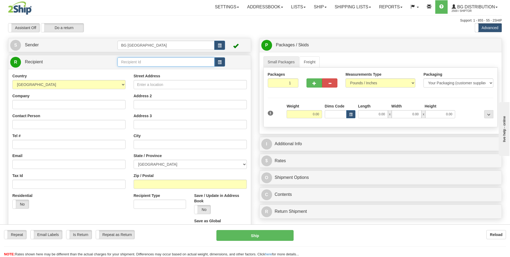
click at [125, 58] on input "text" at bounding box center [166, 61] width 97 height 9
click at [124, 68] on div "60531" at bounding box center [165, 70] width 92 height 6
type input "60531"
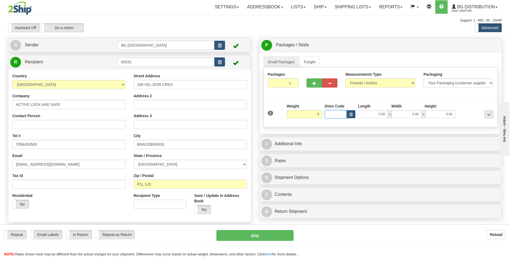
type input "8.00"
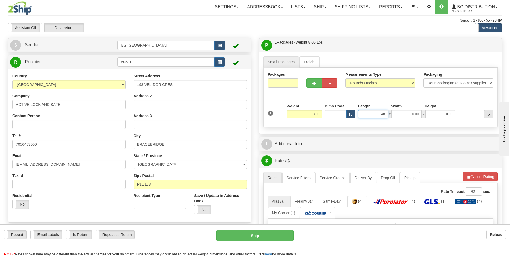
type input "48.00"
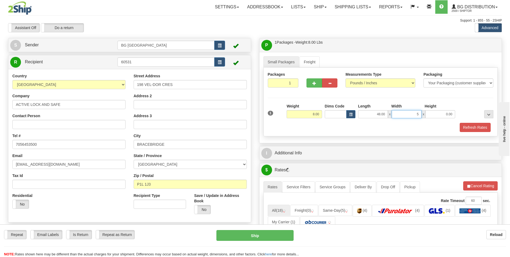
type input "5.00"
type input "3.00"
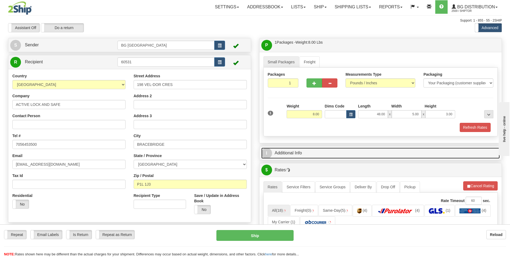
click at [298, 154] on link "I Additional Info" at bounding box center [381, 152] width 239 height 11
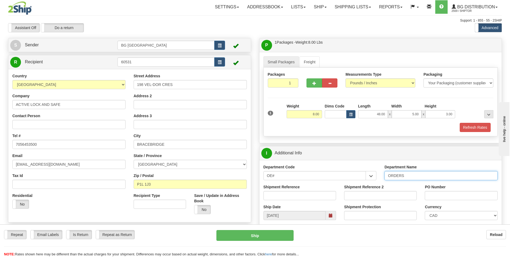
click at [421, 176] on input "ORDERS" at bounding box center [441, 175] width 113 height 9
type input "70185092-00"
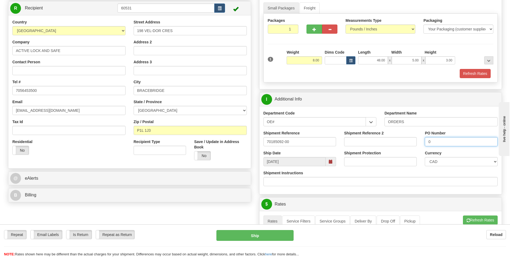
scroll to position [135, 0]
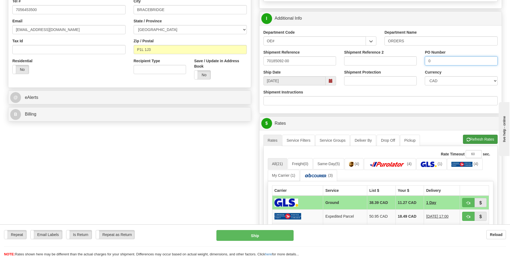
type input "0"
click at [487, 137] on button "Refresh Rates" at bounding box center [480, 139] width 35 height 9
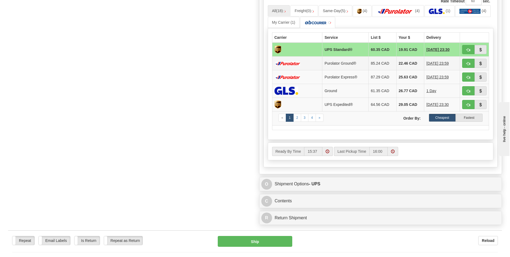
scroll to position [296, 0]
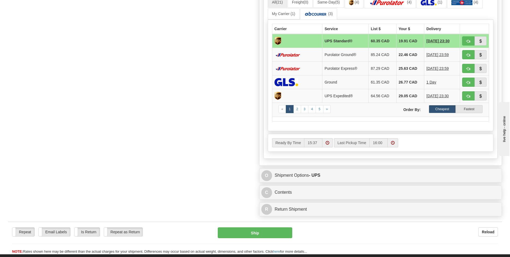
click at [404, 58] on td "22.46 CAD" at bounding box center [411, 55] width 28 height 14
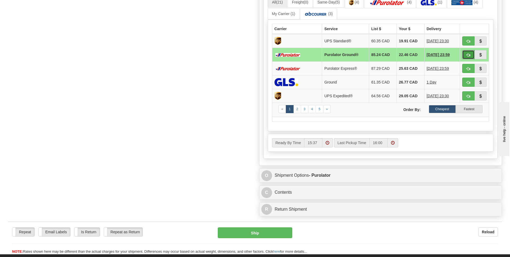
click at [465, 55] on button "button" at bounding box center [469, 54] width 12 height 9
type input "260"
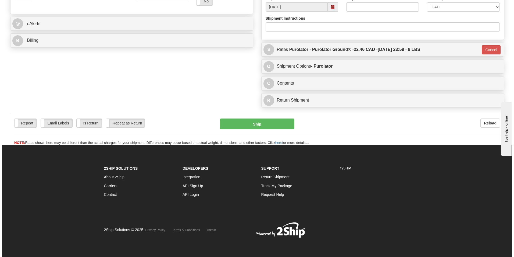
scroll to position [208, 0]
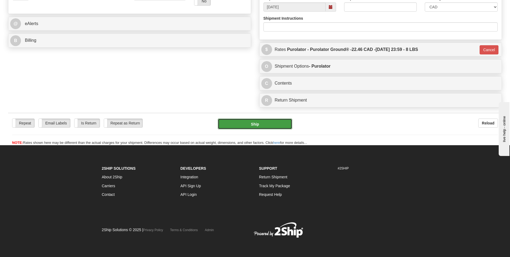
click at [267, 123] on button "Ship" at bounding box center [255, 123] width 74 height 11
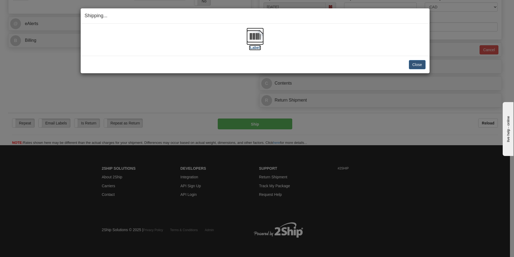
click at [257, 37] on img at bounding box center [255, 36] width 17 height 17
click at [256, 41] on img at bounding box center [255, 36] width 17 height 17
click at [415, 66] on button "Close" at bounding box center [417, 64] width 17 height 9
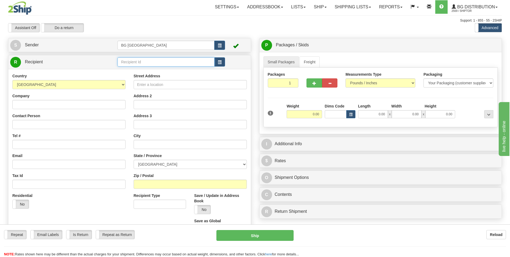
click at [156, 66] on input "text" at bounding box center [166, 61] width 97 height 9
click at [148, 72] on div "60682" at bounding box center [165, 70] width 92 height 6
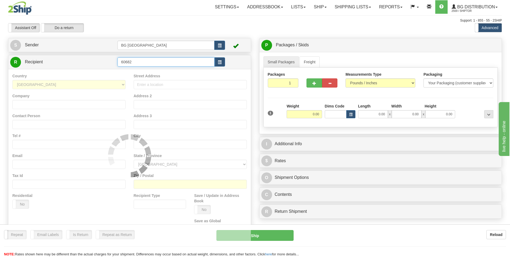
type input "60682"
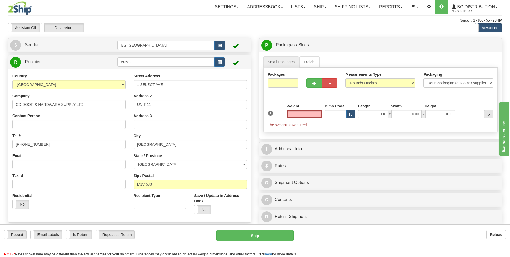
type input "0.00"
click at [310, 117] on input "0.00" at bounding box center [305, 114] width 36 height 8
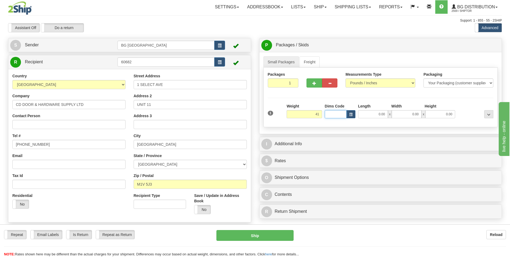
type input "41.00"
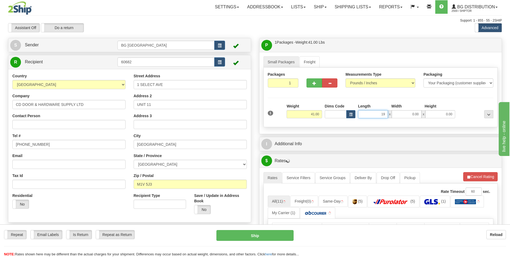
type input "19.00"
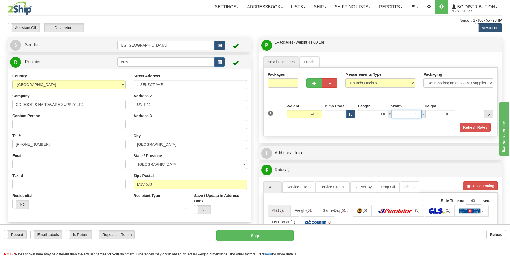
type input "11.00"
type input "14.00"
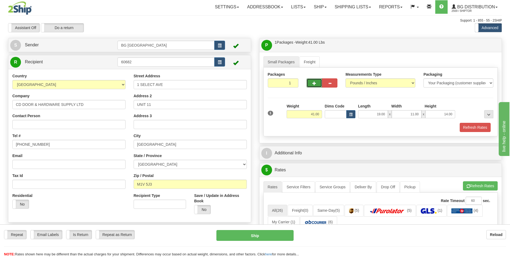
click at [311, 83] on button "button" at bounding box center [314, 82] width 15 height 9
type input "2"
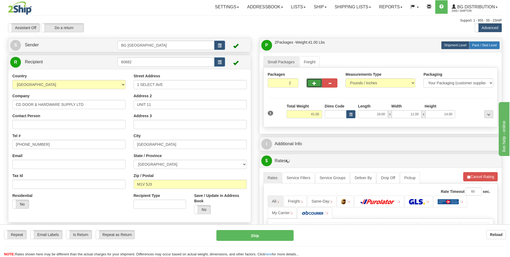
click at [475, 44] on span "Pack / Skid Level" at bounding box center [484, 45] width 25 height 4
radio input "true"
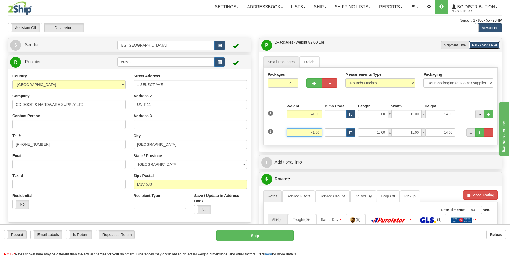
click at [309, 133] on input "41.00" at bounding box center [305, 132] width 36 height 8
type input "5.00"
type input "34.00"
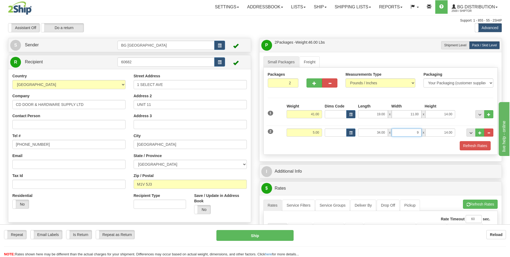
type input "9.00"
type input "2.00"
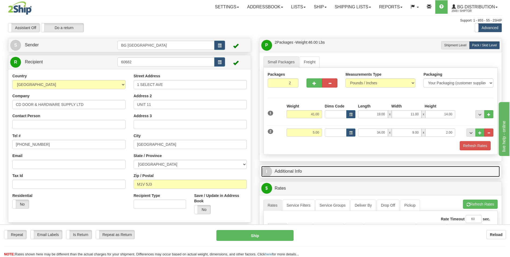
click at [317, 166] on link "I Additional Info" at bounding box center [381, 171] width 239 height 11
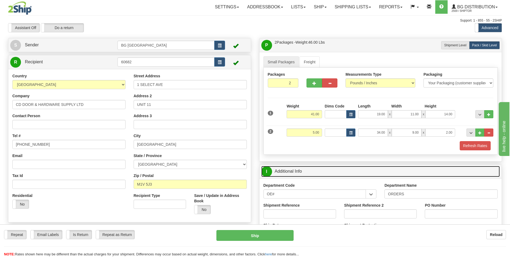
scroll to position [27, 0]
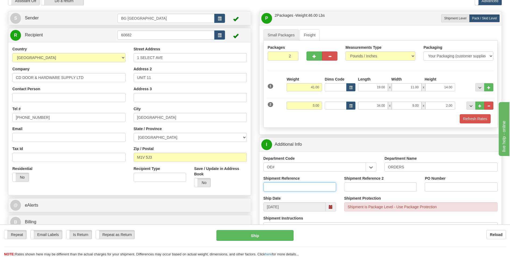
click at [295, 186] on input "Shipment Reference" at bounding box center [300, 186] width 73 height 9
type input "70185043-00"
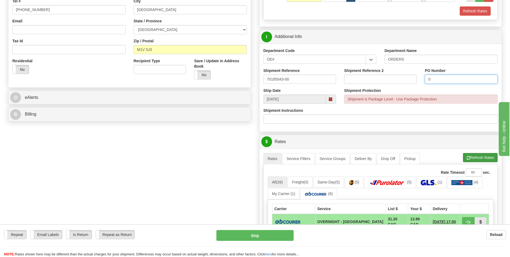
type input "0"
click at [468, 154] on button "Refresh Rates" at bounding box center [480, 157] width 35 height 9
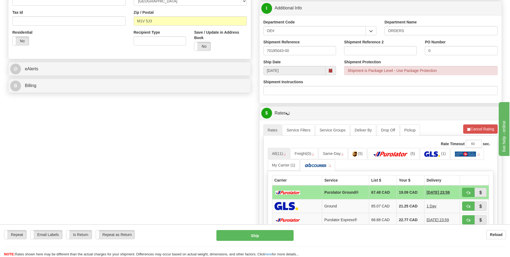
scroll to position [242, 0]
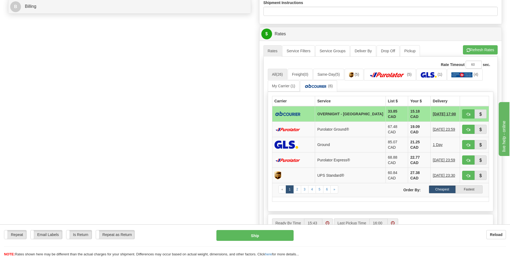
click at [462, 112] on td at bounding box center [474, 114] width 29 height 16
click at [466, 112] on button "button" at bounding box center [469, 113] width 12 height 9
type input "4"
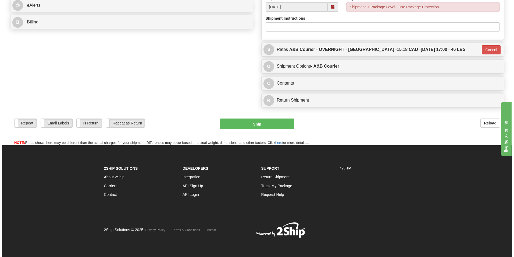
scroll to position [227, 0]
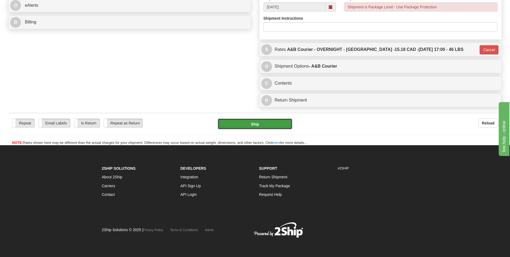
click at [261, 129] on button "Ship" at bounding box center [255, 123] width 74 height 11
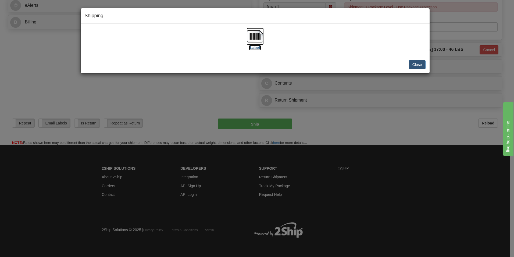
click at [262, 40] on img at bounding box center [255, 36] width 17 height 17
click at [412, 63] on button "Close" at bounding box center [417, 64] width 17 height 9
